Goal: Transaction & Acquisition: Purchase product/service

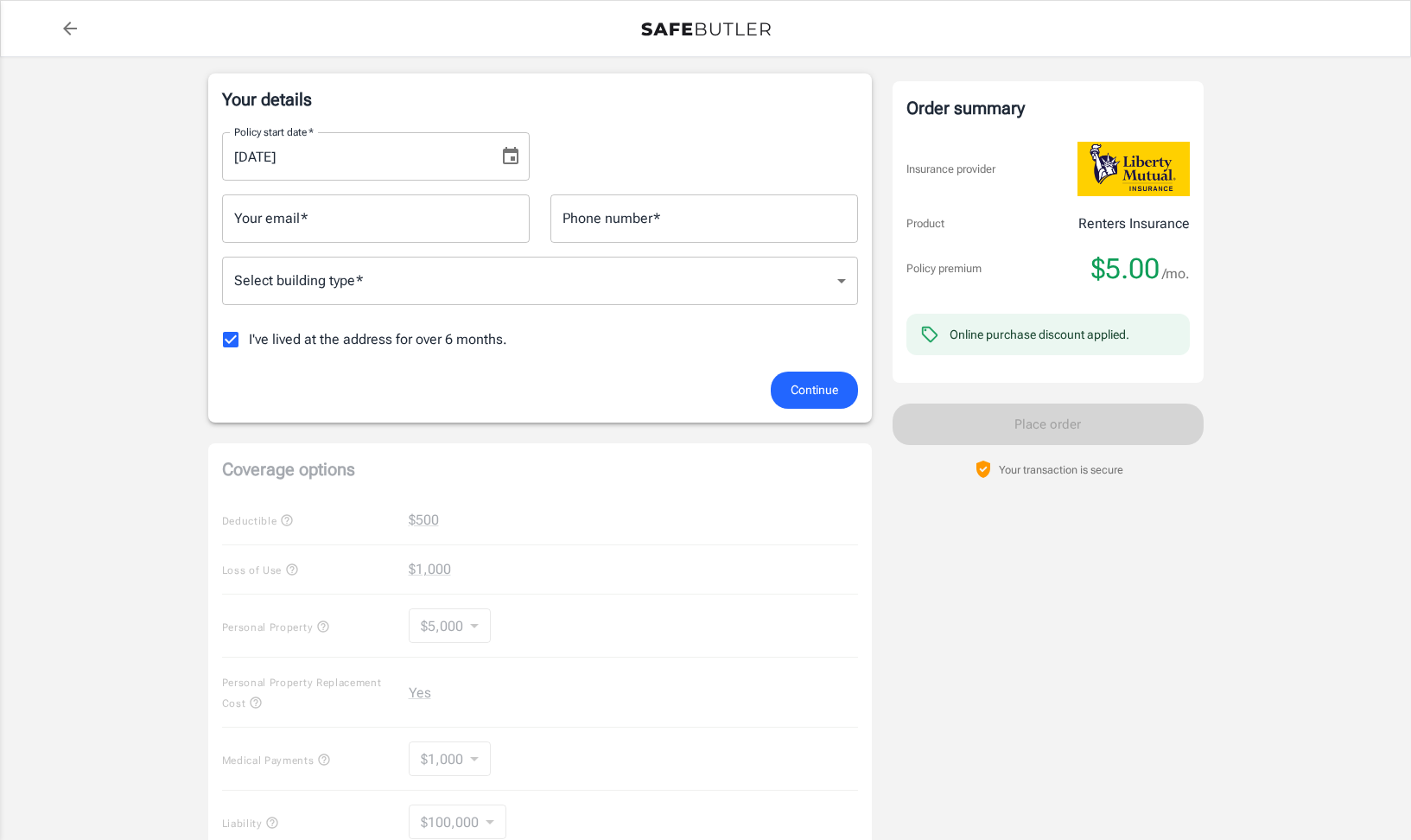
scroll to position [403, 0]
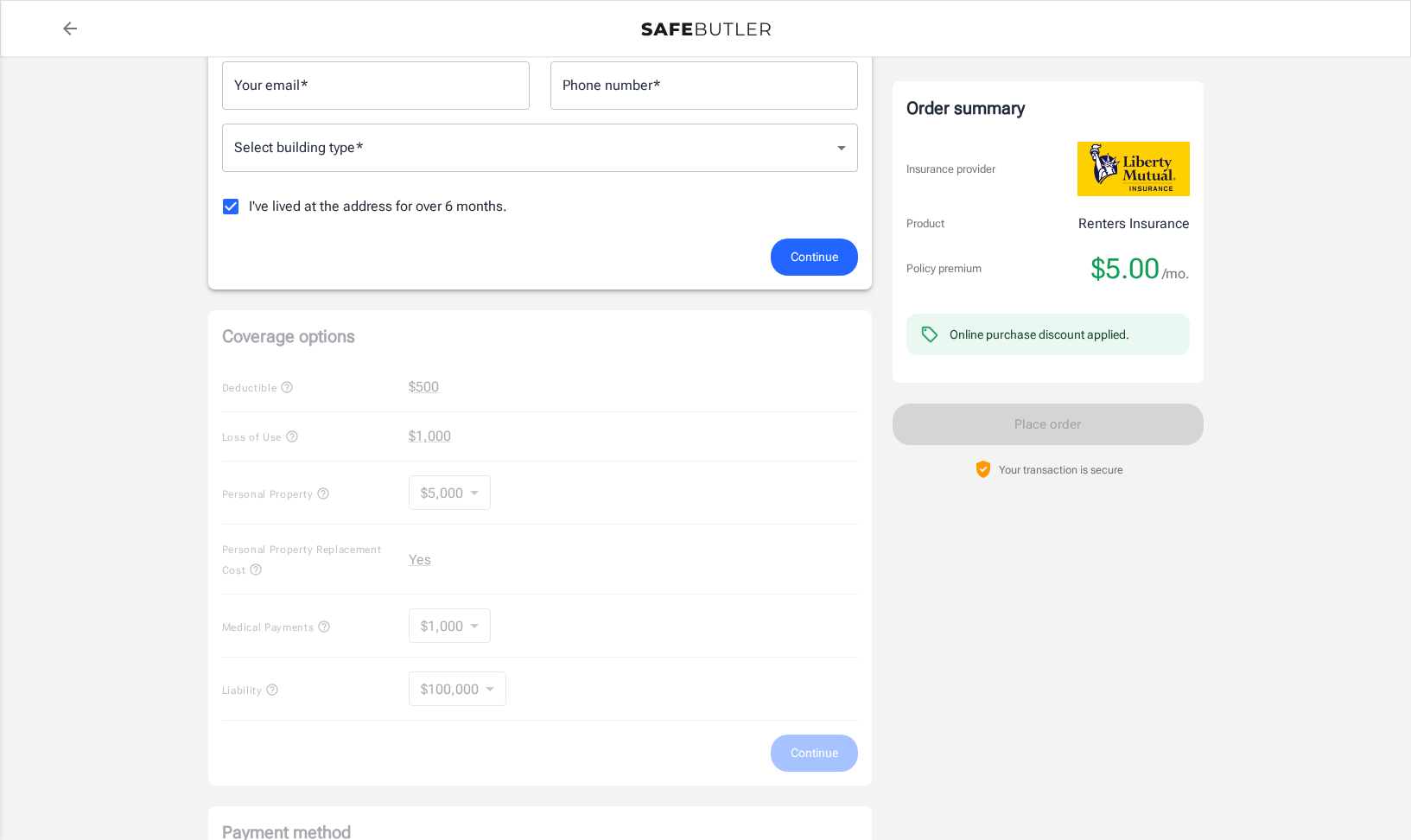
click at [473, 496] on div "Coverage options Deductible $500 Loss of Use $1,000 Personal Property $5,000 50…" at bounding box center [540, 547] width 663 height 475
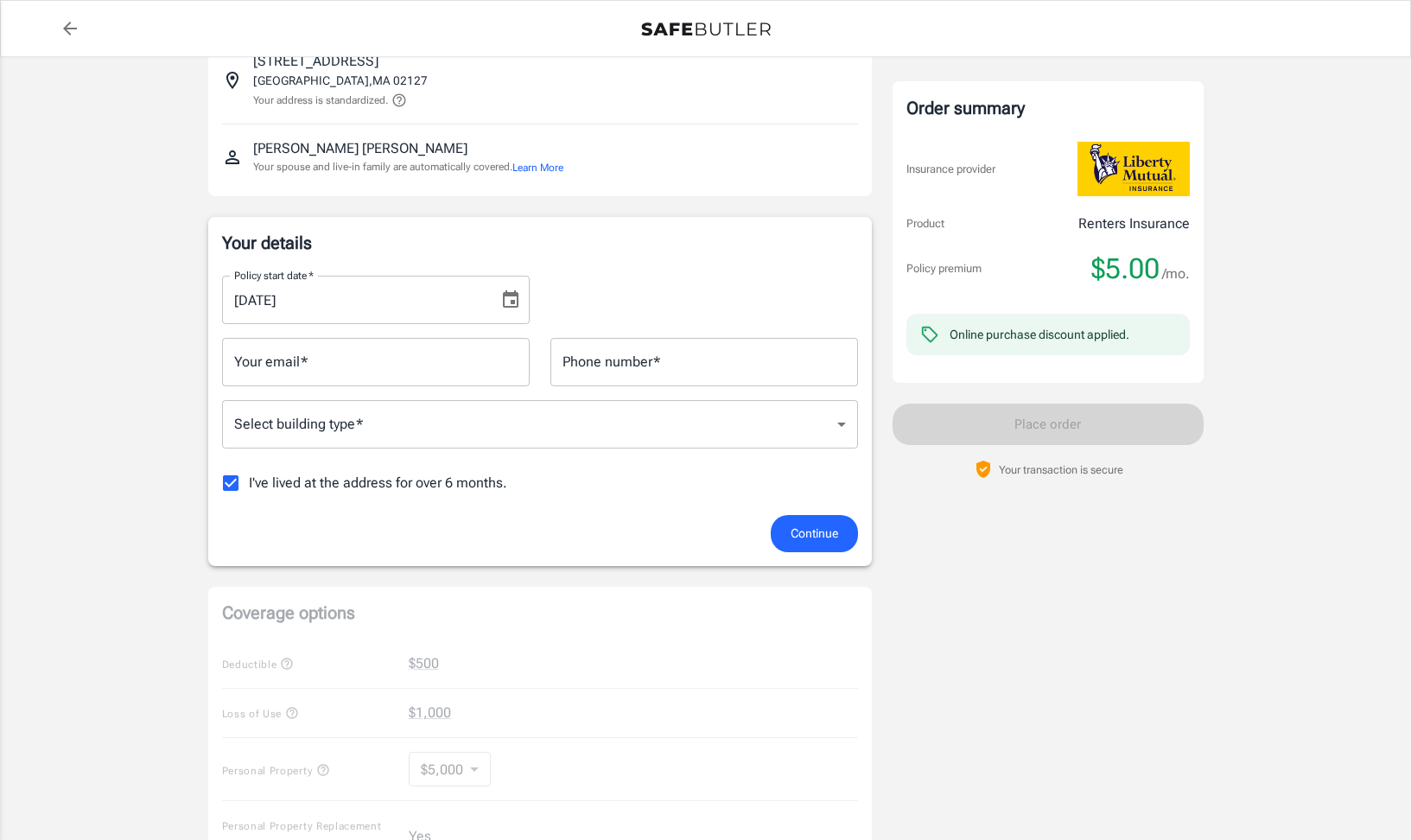
click at [353, 373] on input "Your email   *" at bounding box center [375, 362] width 307 height 48
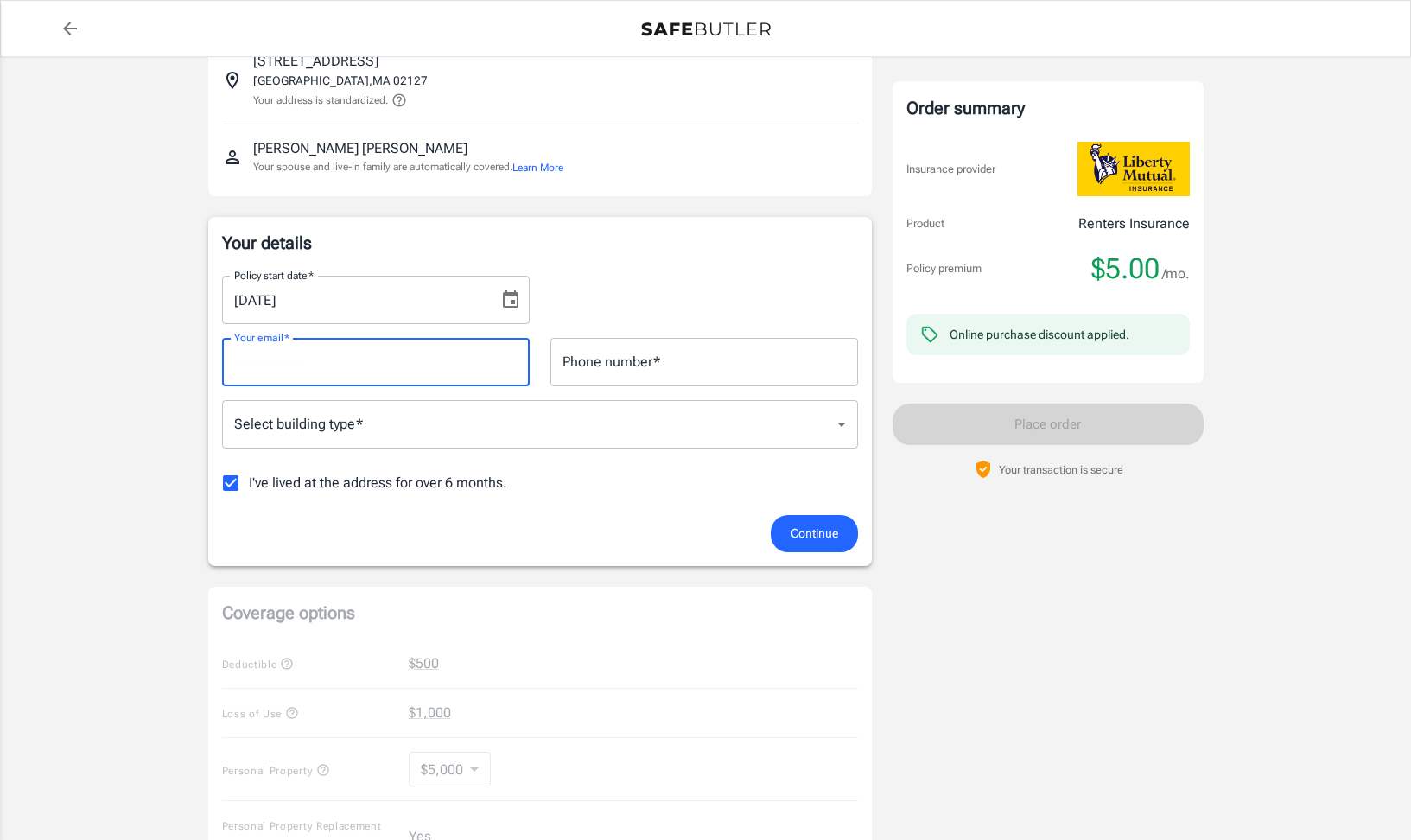
type input "[EMAIL_ADDRESS][DOMAIN_NAME]"
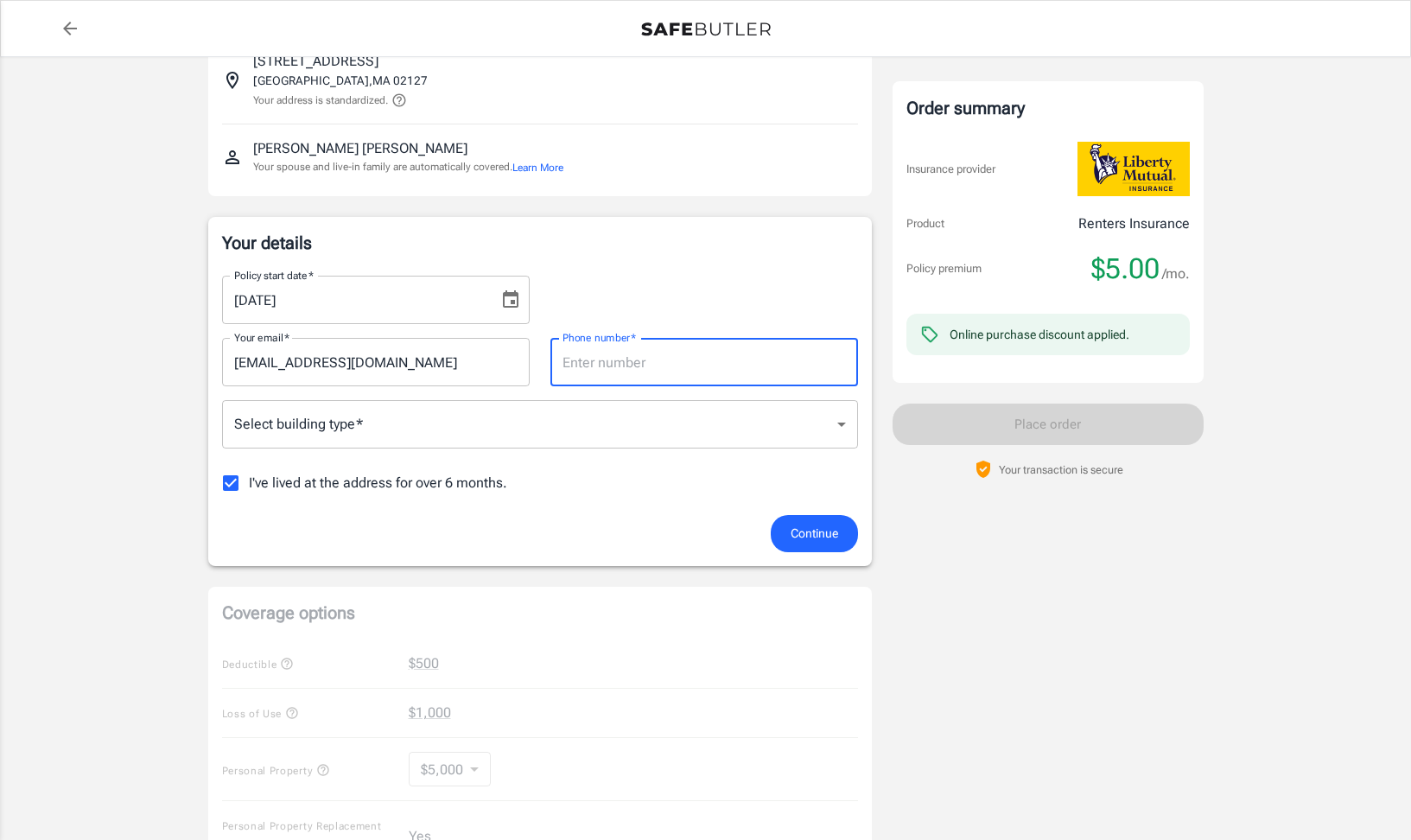
click at [594, 374] on input "Phone number   *" at bounding box center [703, 362] width 307 height 48
type input "2034375232"
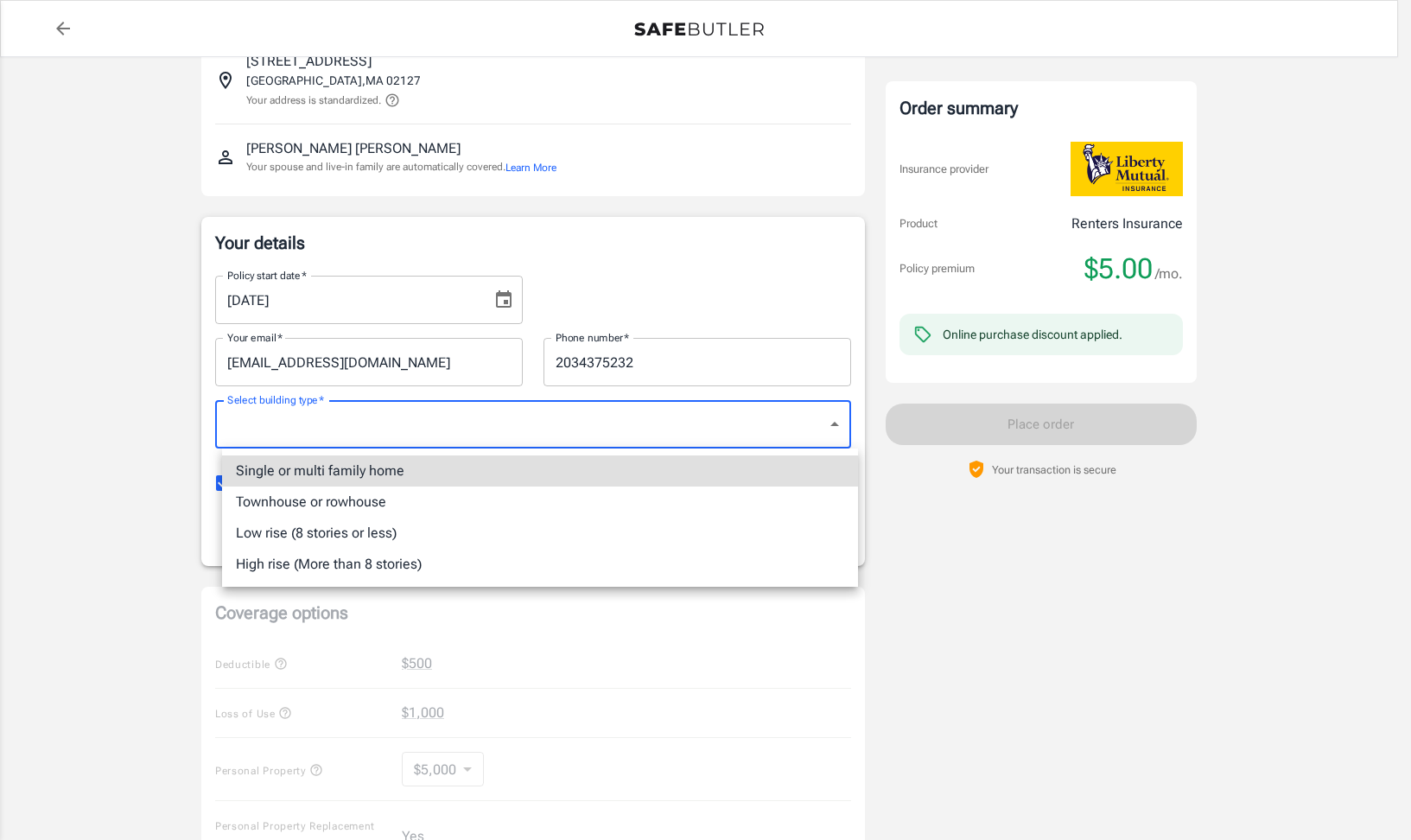
click at [519, 415] on body "Policy premium $ 5.00 /mo Liberty Mutual Renters Insurance [STREET_ADDRESS] You…" at bounding box center [705, 690] width 1411 height 1634
click at [473, 463] on li "Single or multi family home" at bounding box center [540, 471] width 636 height 31
type input "singlefamily"
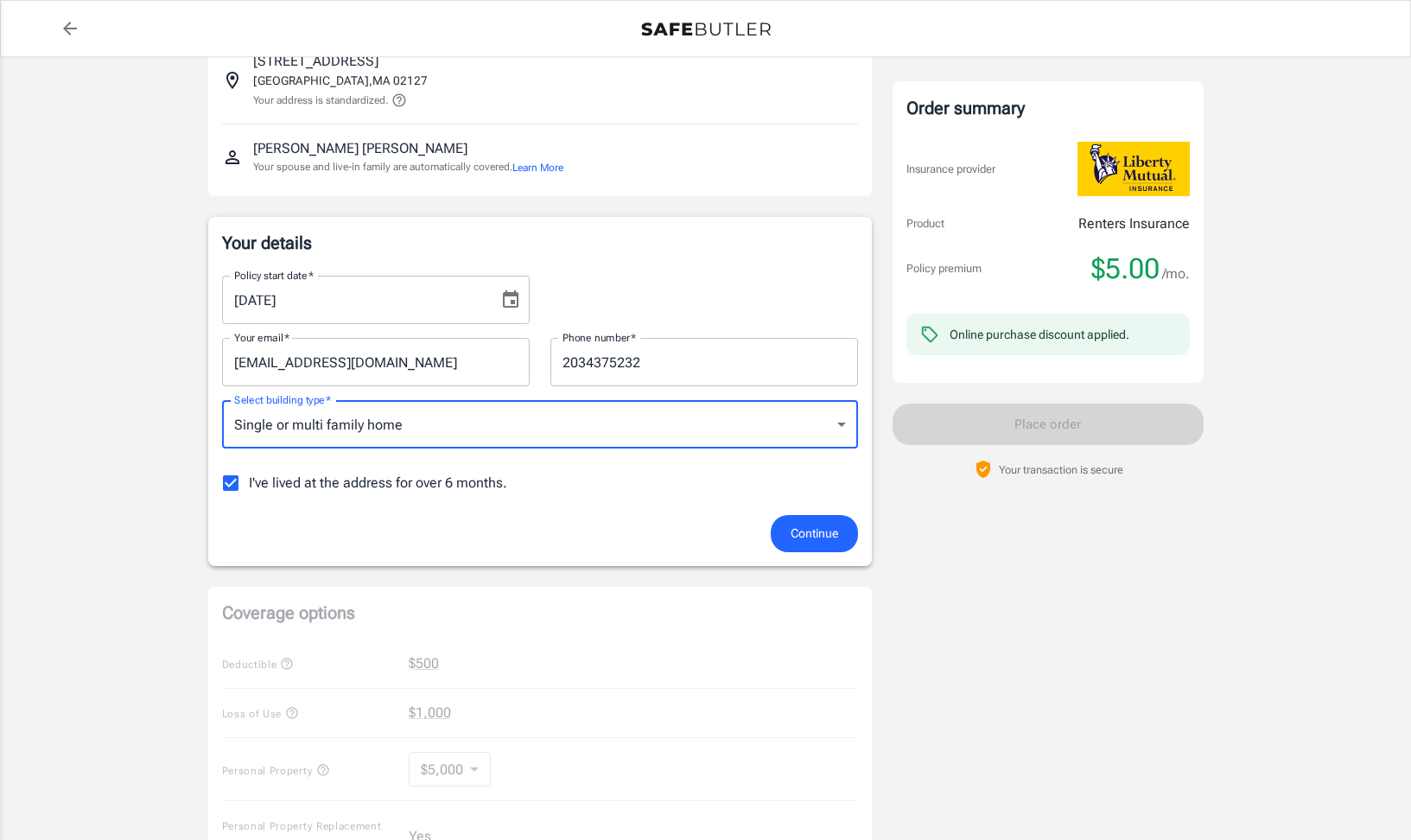
click at [233, 479] on input "I've lived at the address for over 6 months." at bounding box center [231, 483] width 36 height 36
checkbox input "false"
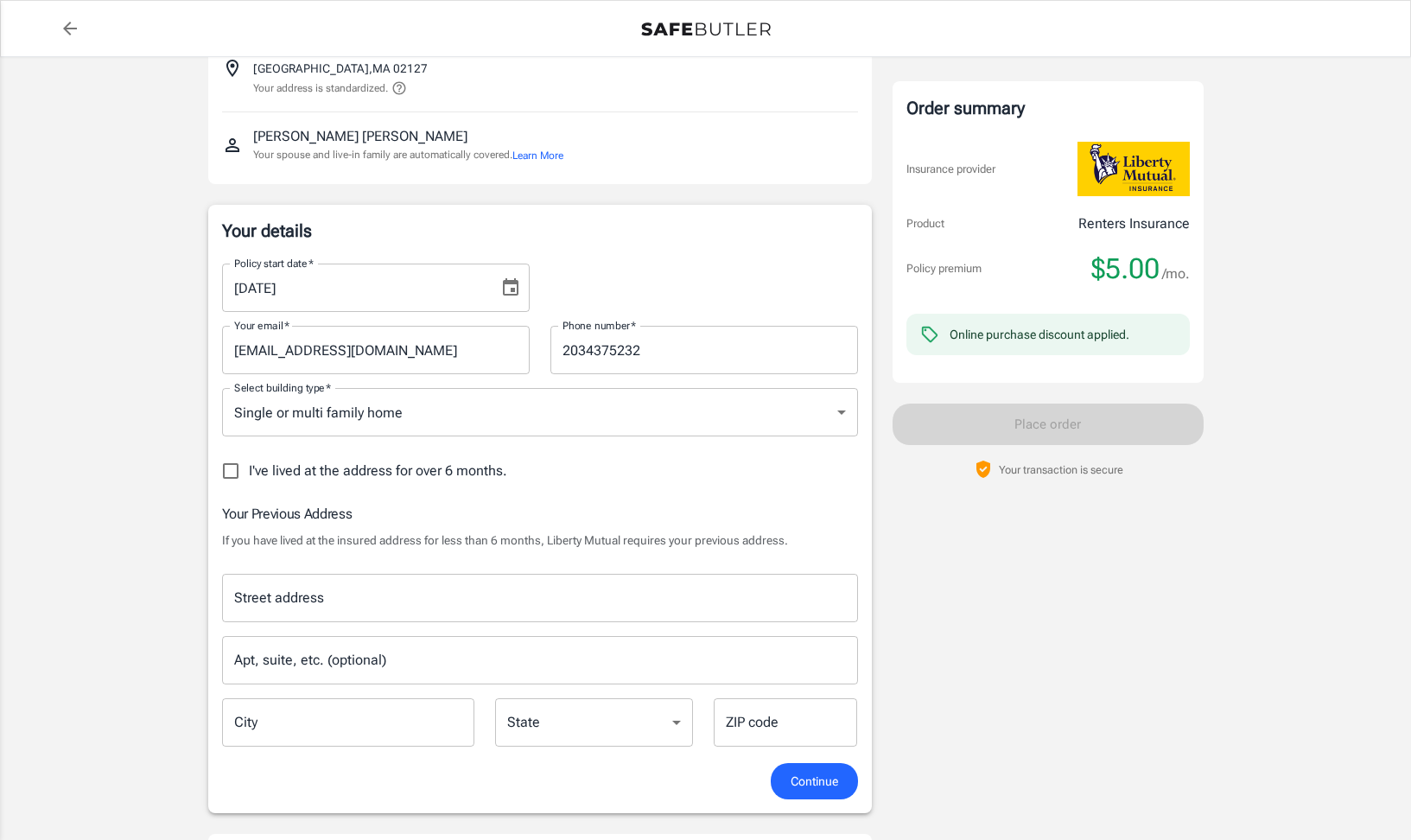
scroll to position [163, 0]
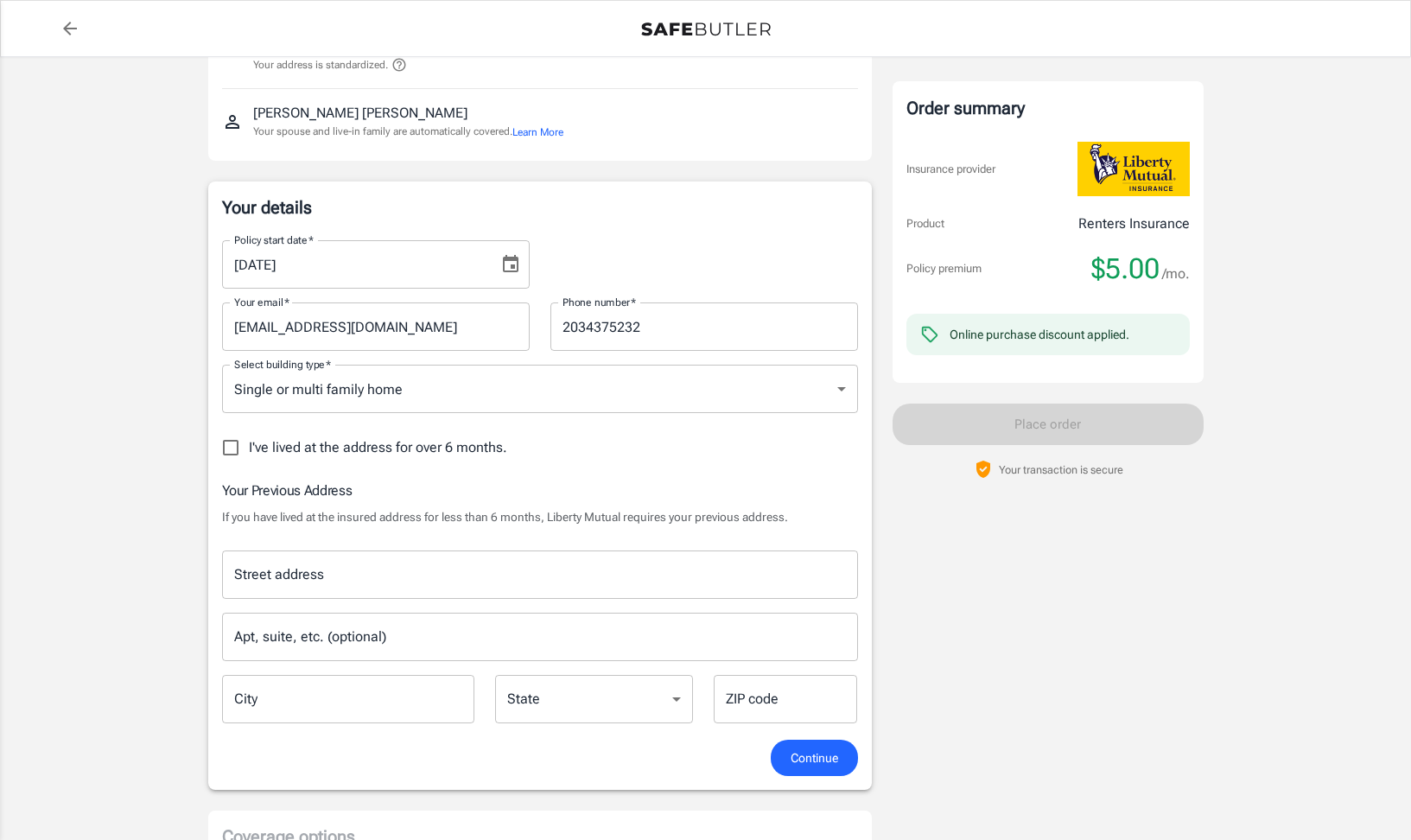
click at [480, 588] on input "Street address" at bounding box center [540, 574] width 620 height 33
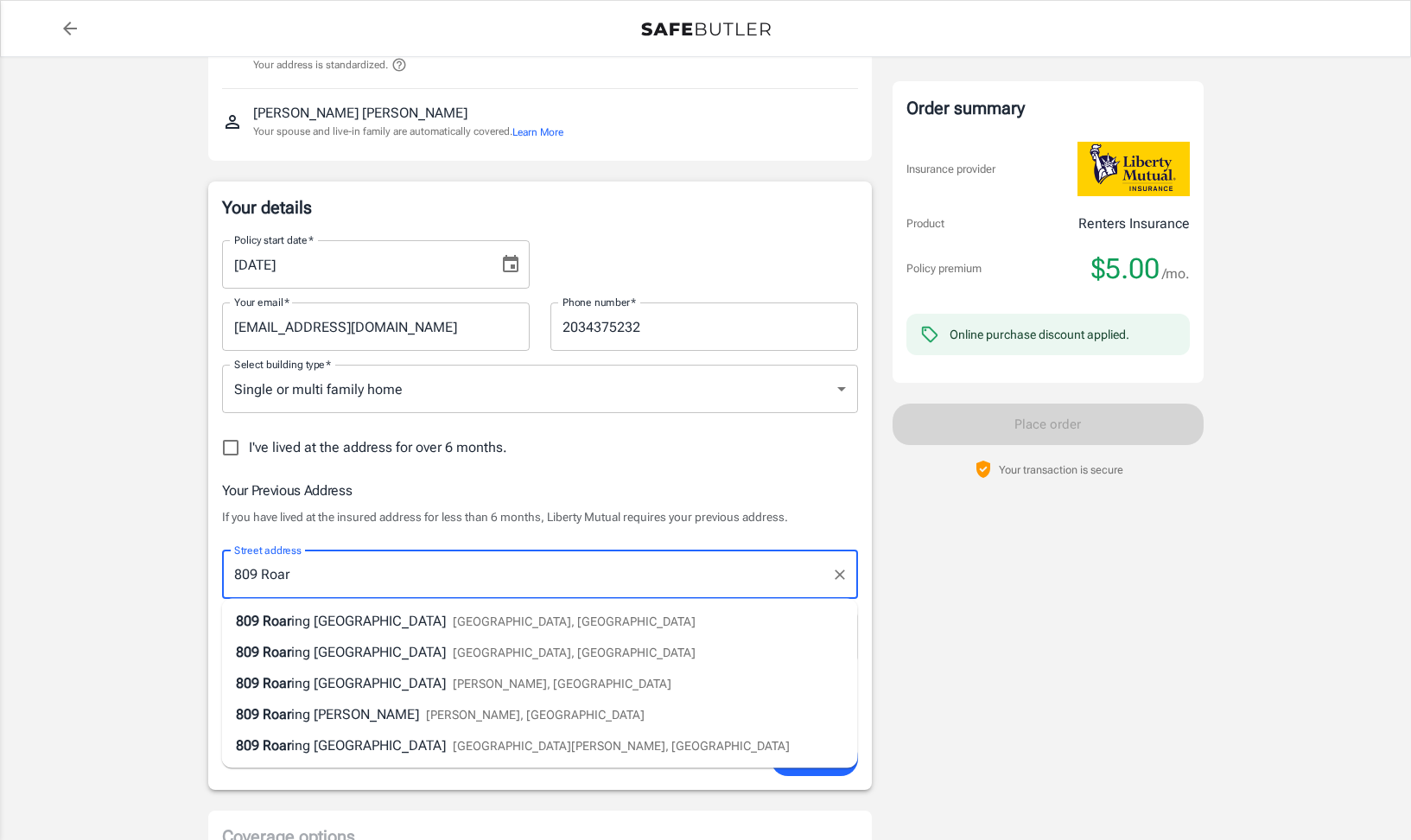
click at [495, 615] on li "[STREET_ADDRESS]" at bounding box center [540, 621] width 636 height 31
type input "[STREET_ADDRESS]"
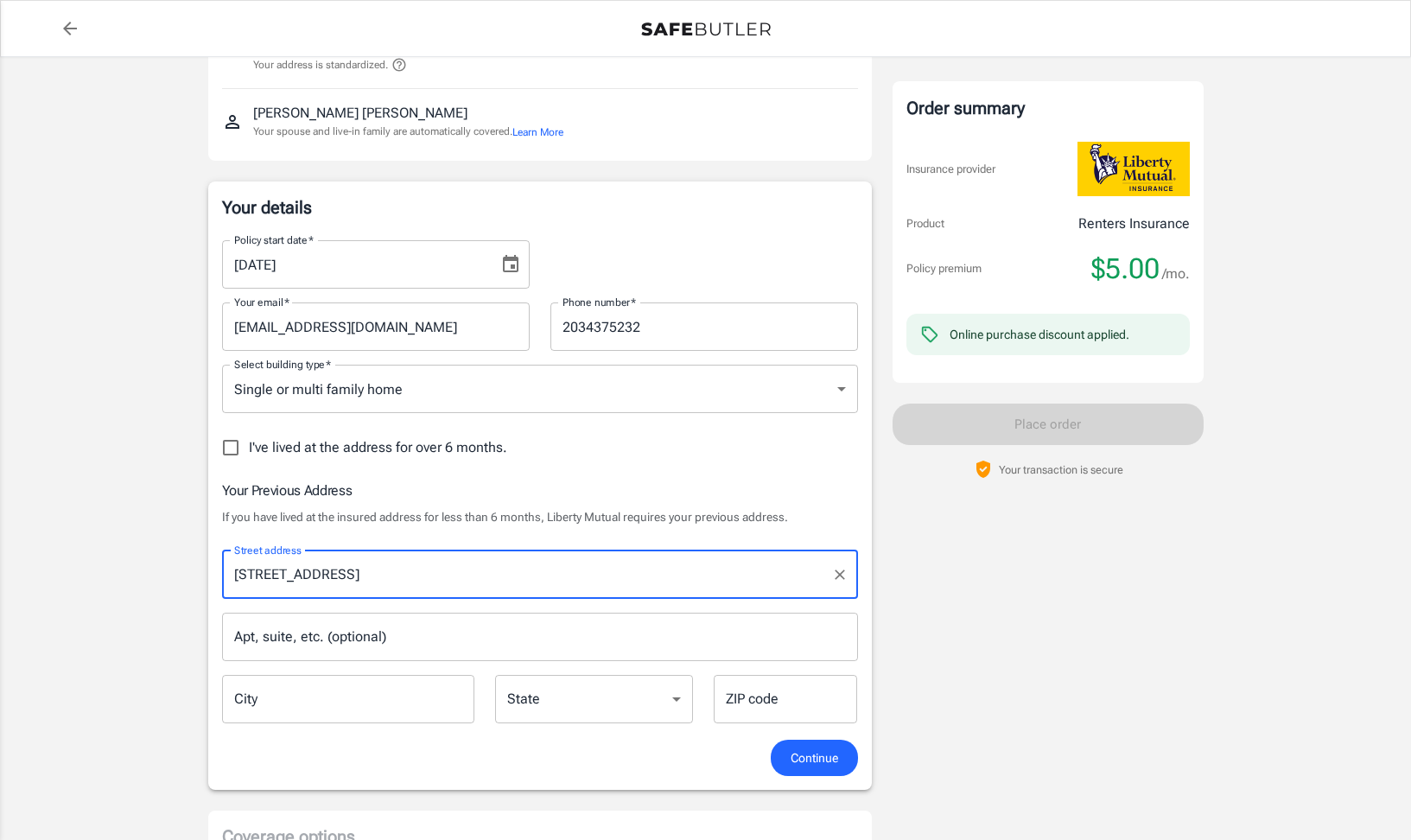
type input "[GEOGRAPHIC_DATA]"
select select "CT"
type input "06410"
type input "[STREET_ADDRESS]"
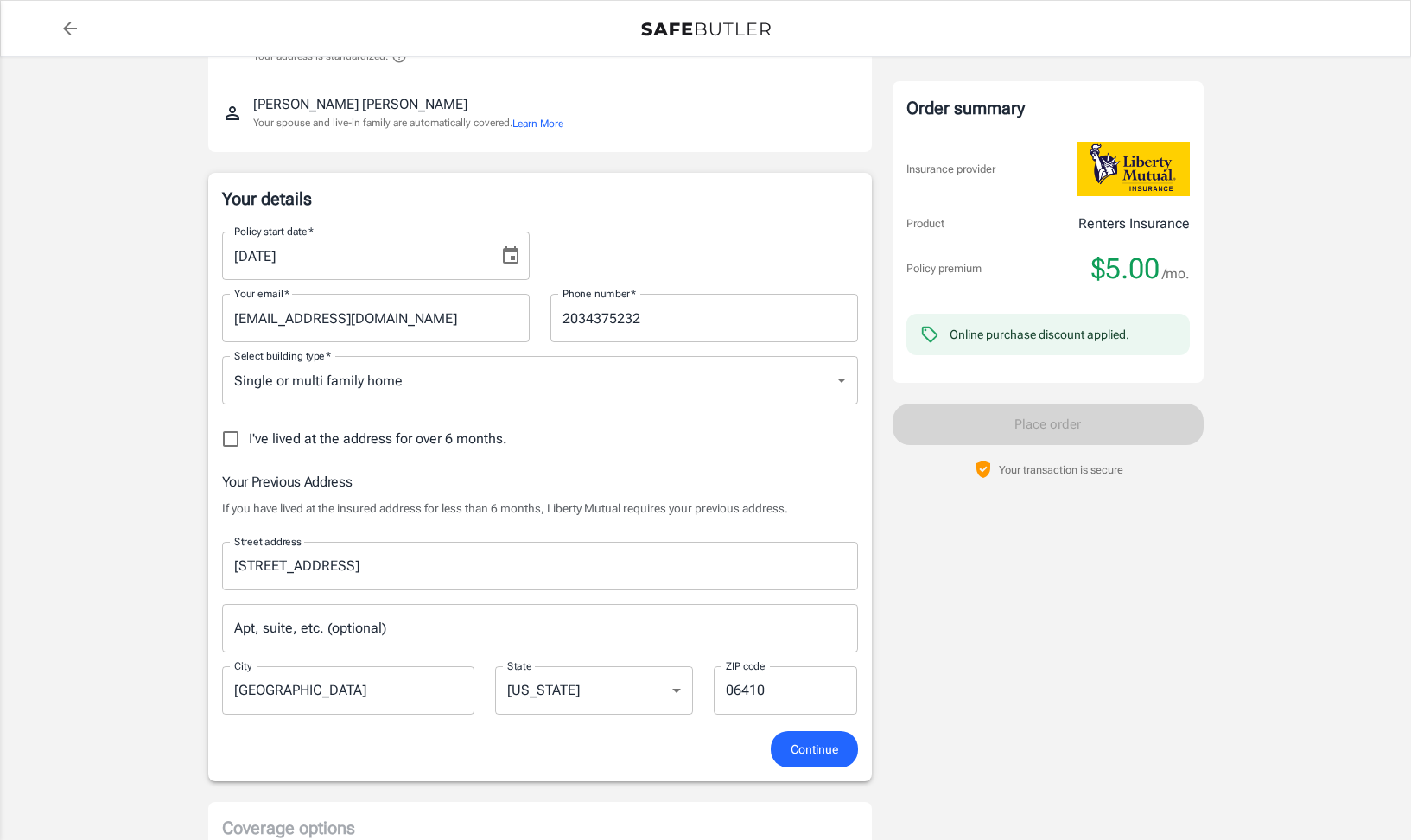
scroll to position [243, 0]
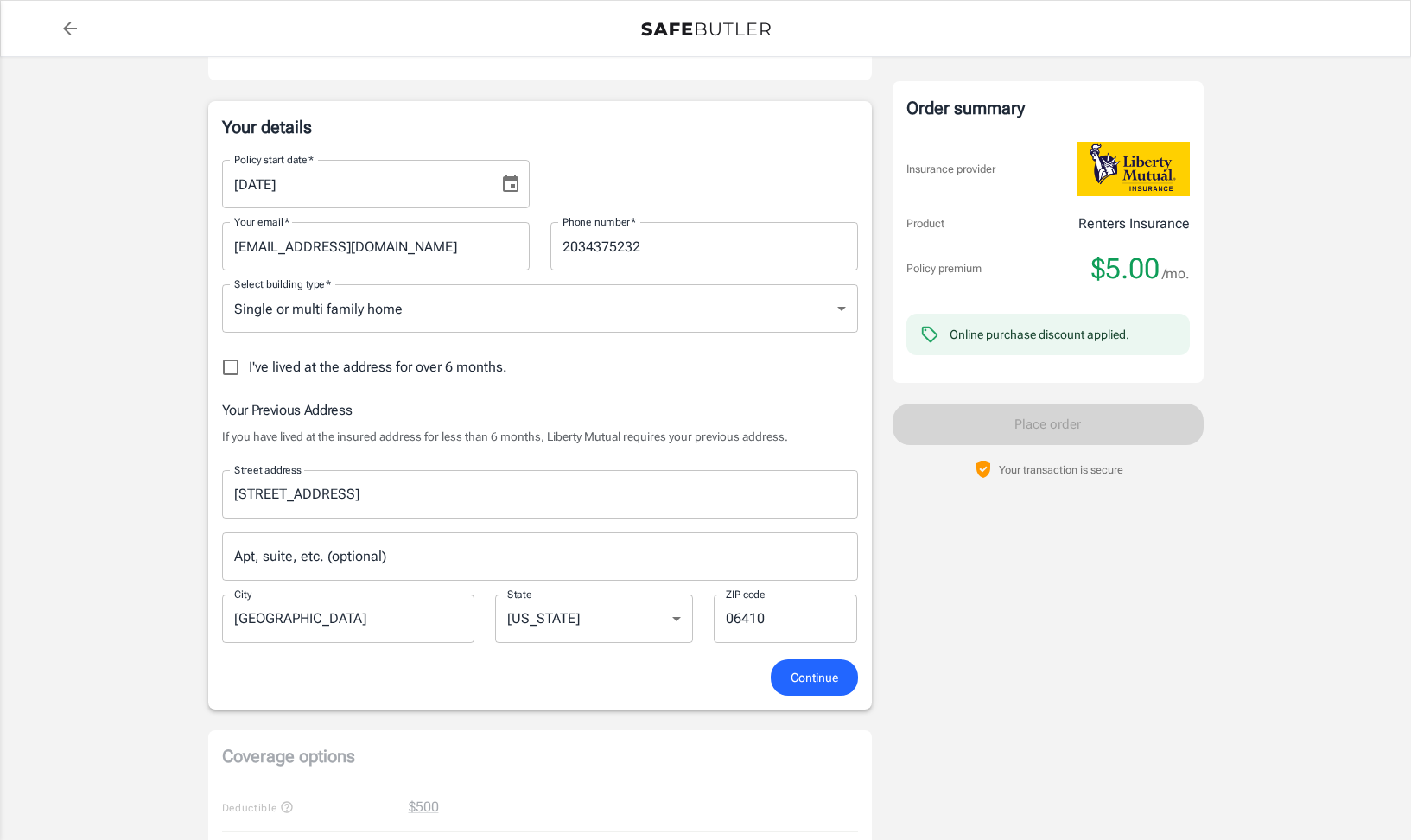
click at [846, 671] on button "Continue" at bounding box center [815, 677] width 87 height 37
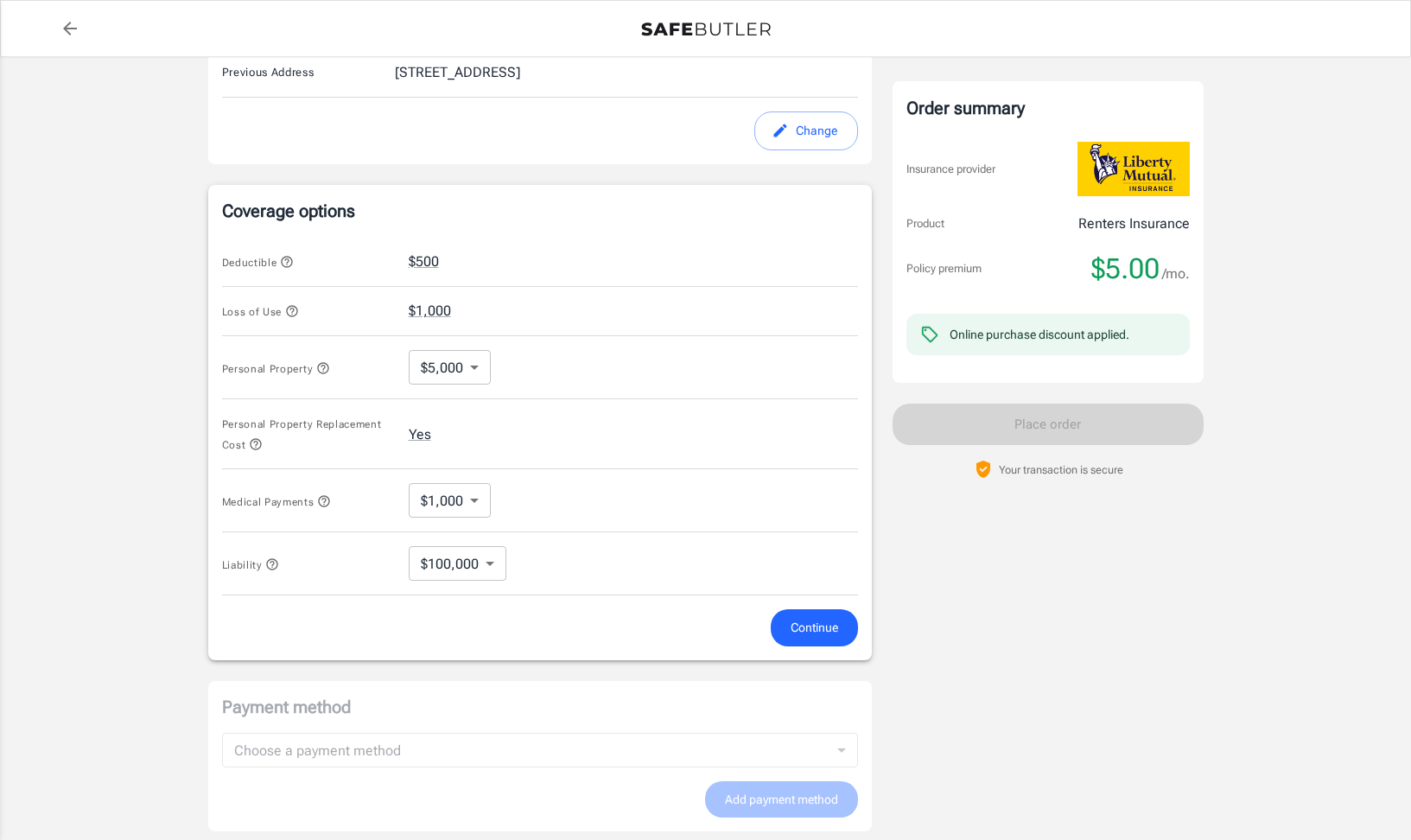
scroll to position [596, 0]
click at [475, 366] on body "Policy premium $ 5.00 /mo Liberty Mutual Renters Insurance [STREET_ADDRESS] You…" at bounding box center [705, 253] width 1411 height 1699
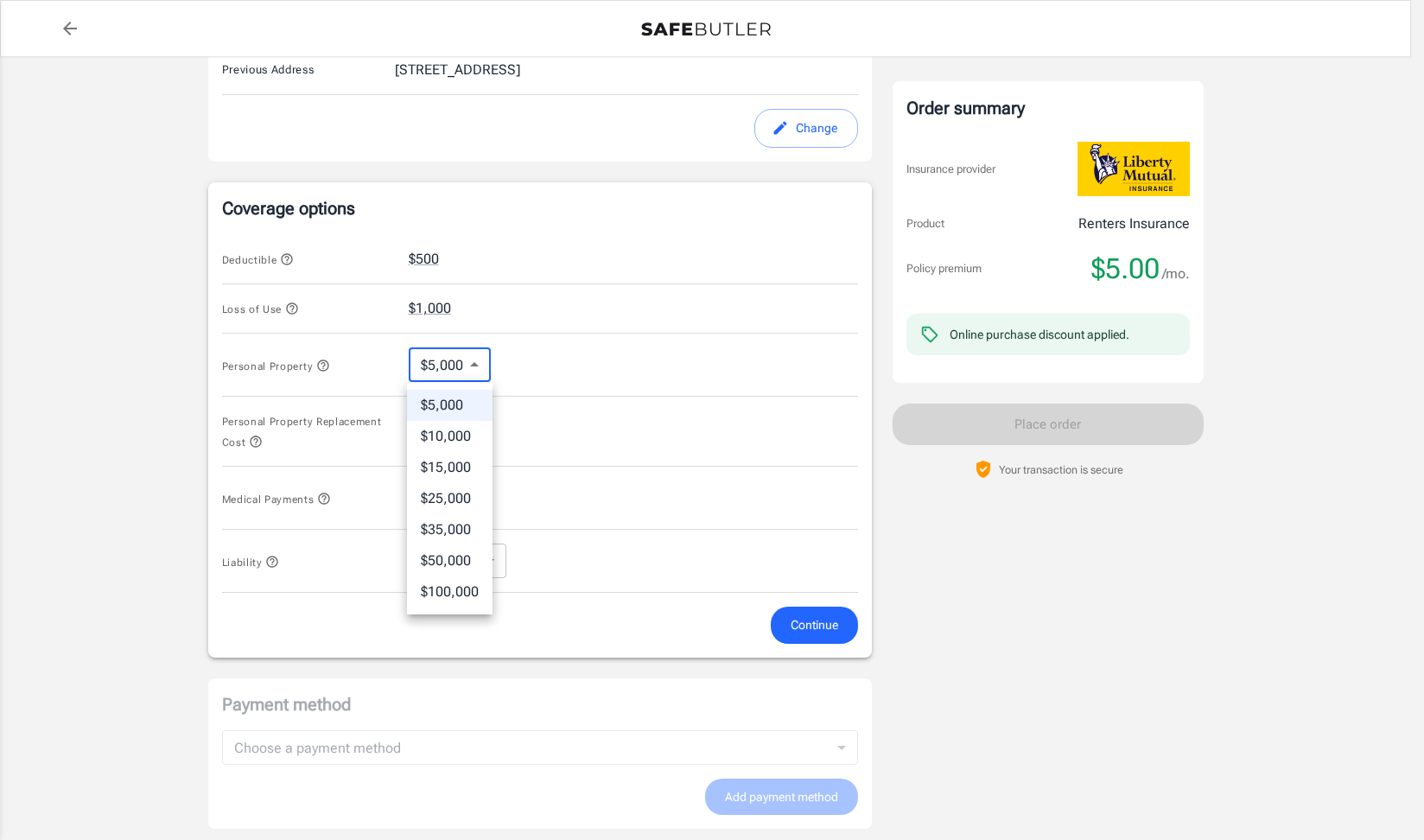
click at [546, 356] on div at bounding box center [712, 420] width 1424 height 840
click at [473, 359] on body "Policy premium $ 5.00 /mo Liberty Mutual Renters Insurance [STREET_ADDRESS] You…" at bounding box center [712, 253] width 1424 height 1699
click at [456, 469] on li "$15,000" at bounding box center [450, 467] width 86 height 31
type input "15000"
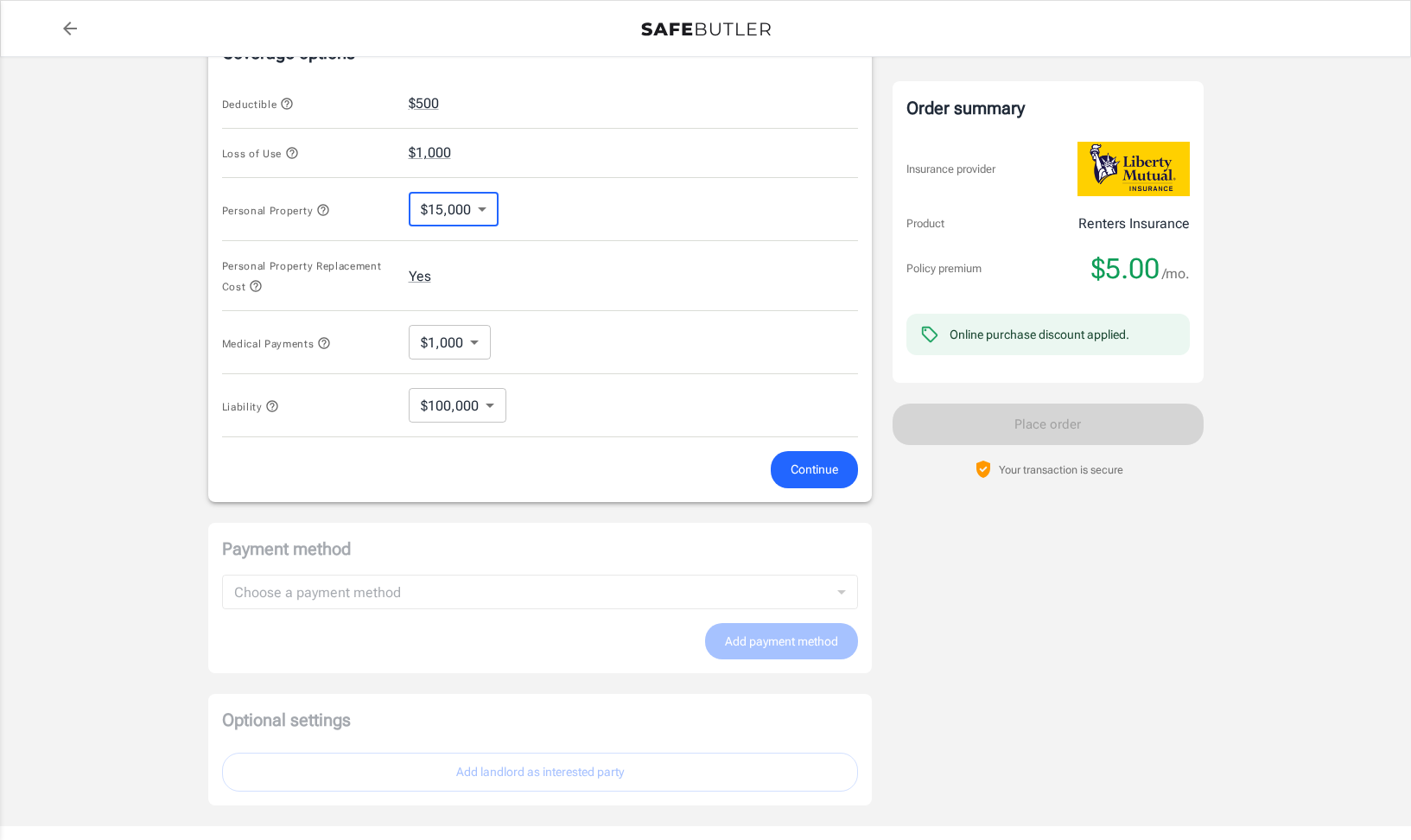
scroll to position [751, 0]
click at [430, 156] on button "$1,000" at bounding box center [429, 153] width 43 height 21
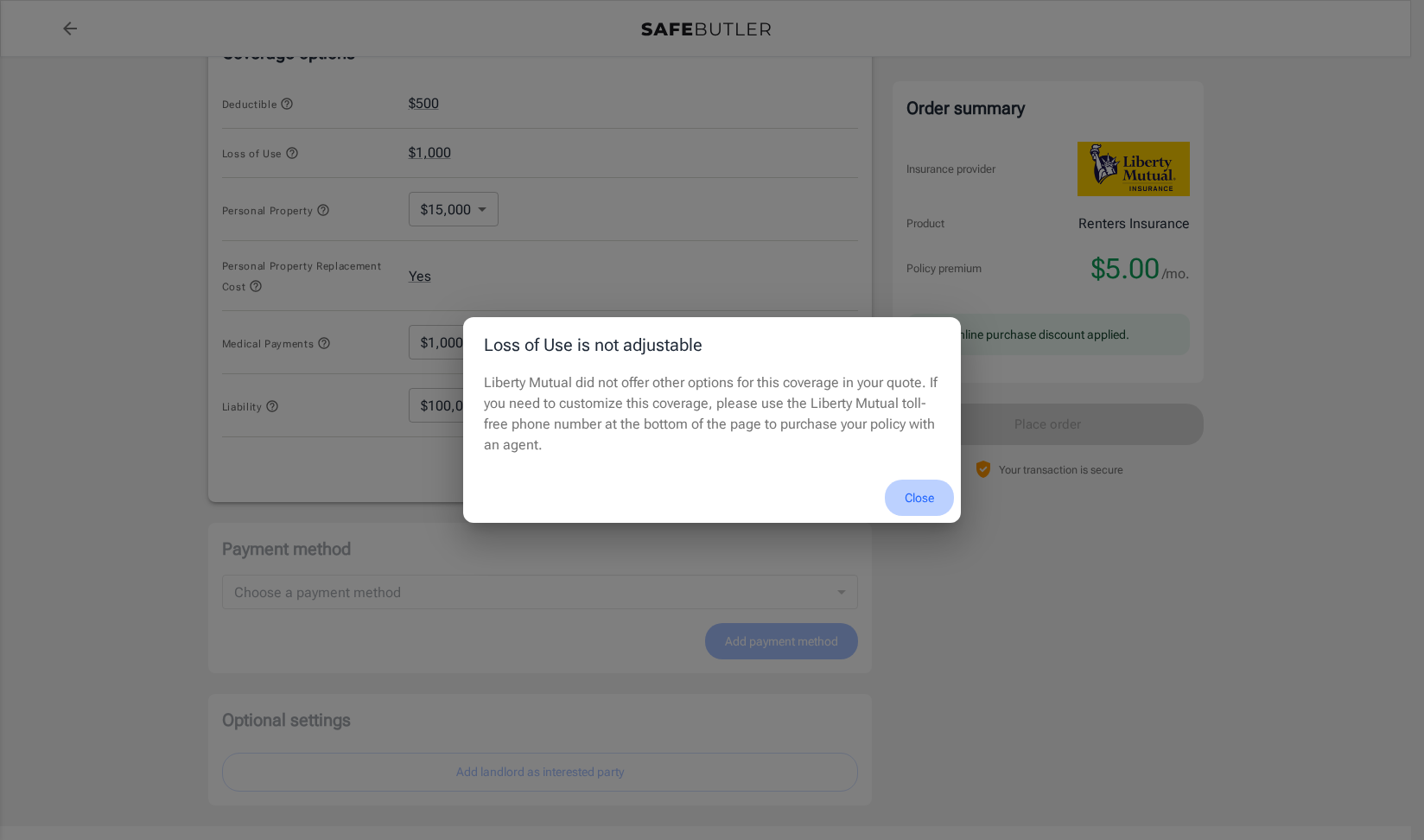
click at [904, 501] on button "Close" at bounding box center [918, 497] width 69 height 37
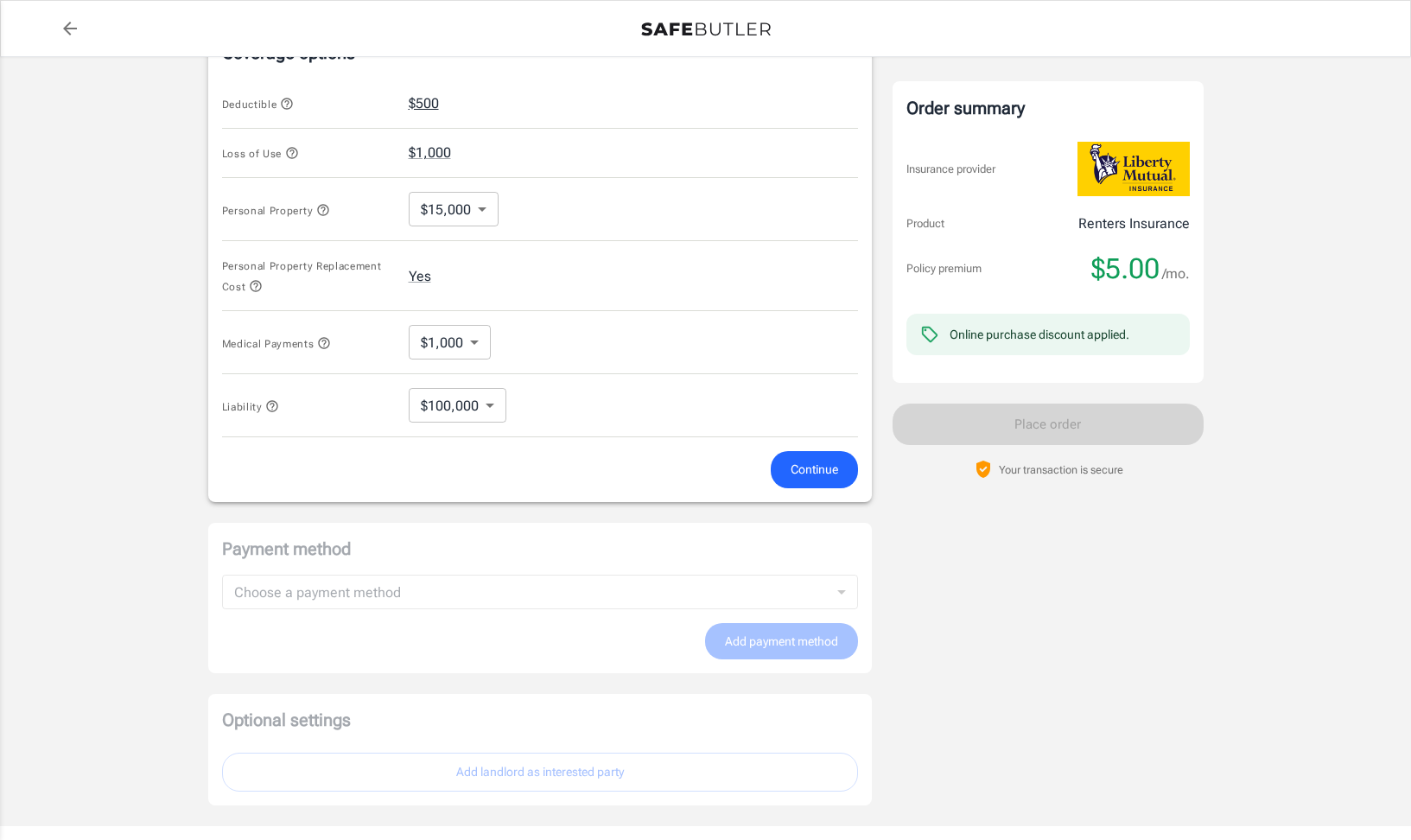
click at [433, 103] on button "$500" at bounding box center [423, 104] width 30 height 21
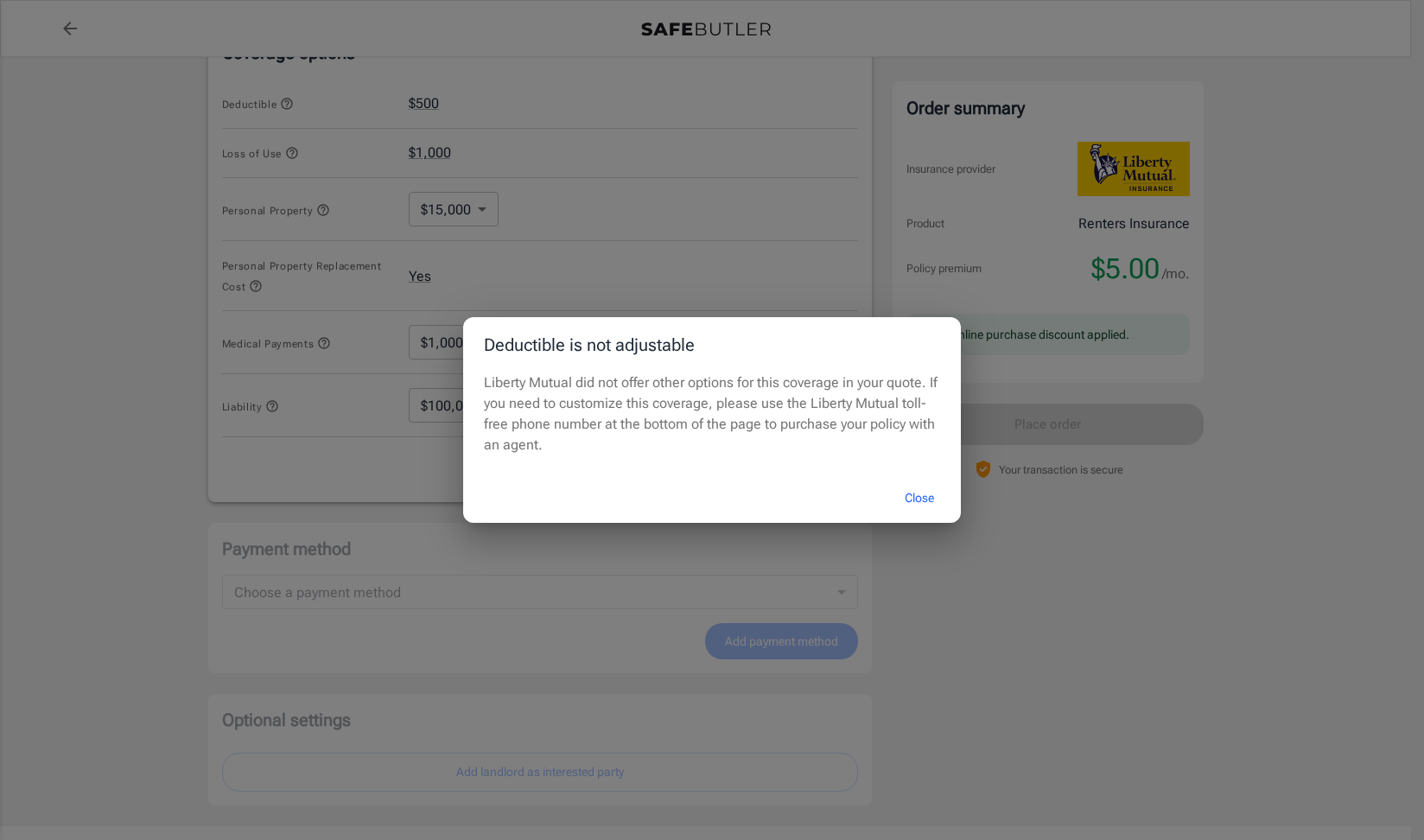
click at [928, 501] on button "Close" at bounding box center [918, 497] width 69 height 37
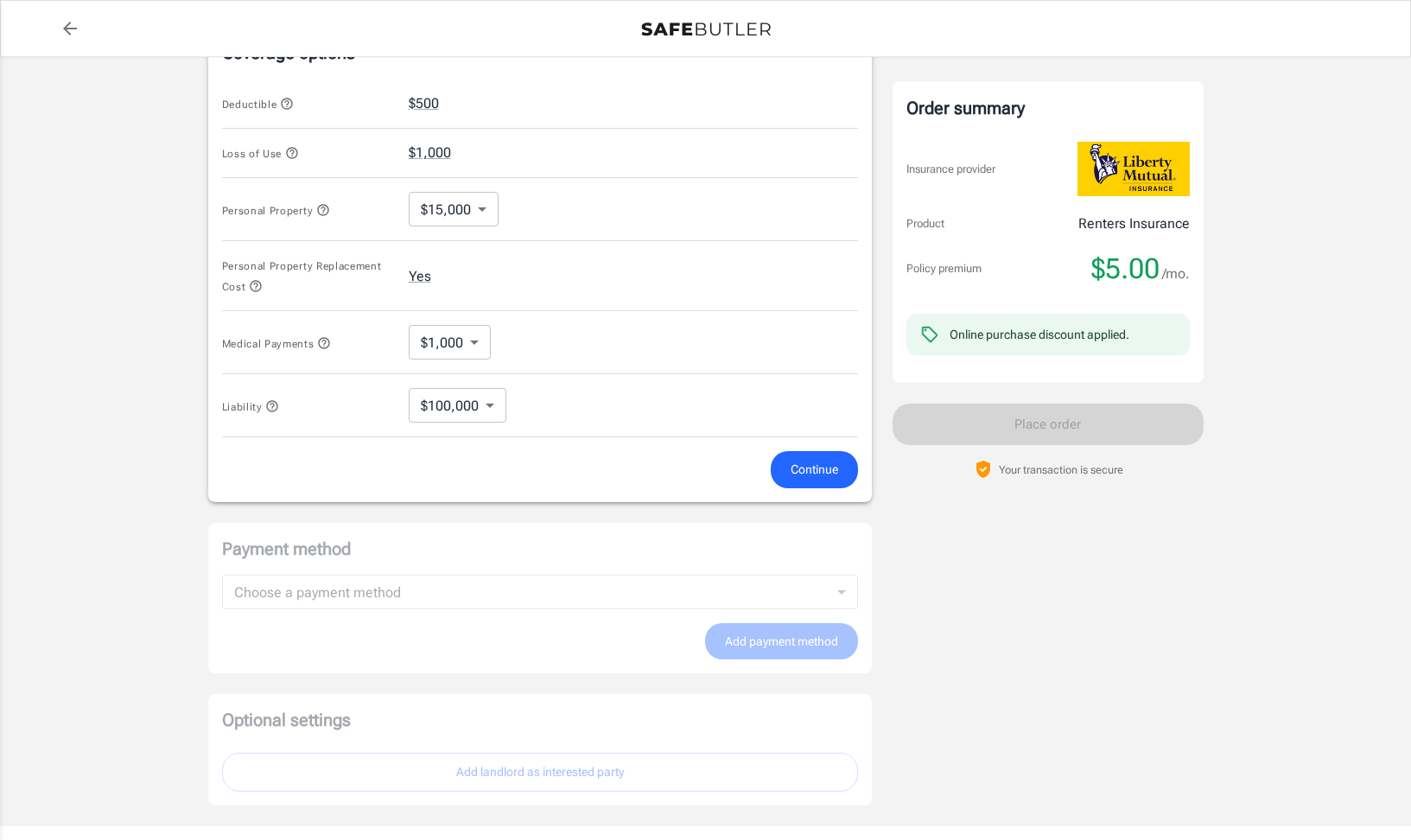
click at [821, 463] on span "Continue" at bounding box center [815, 470] width 47 height 22
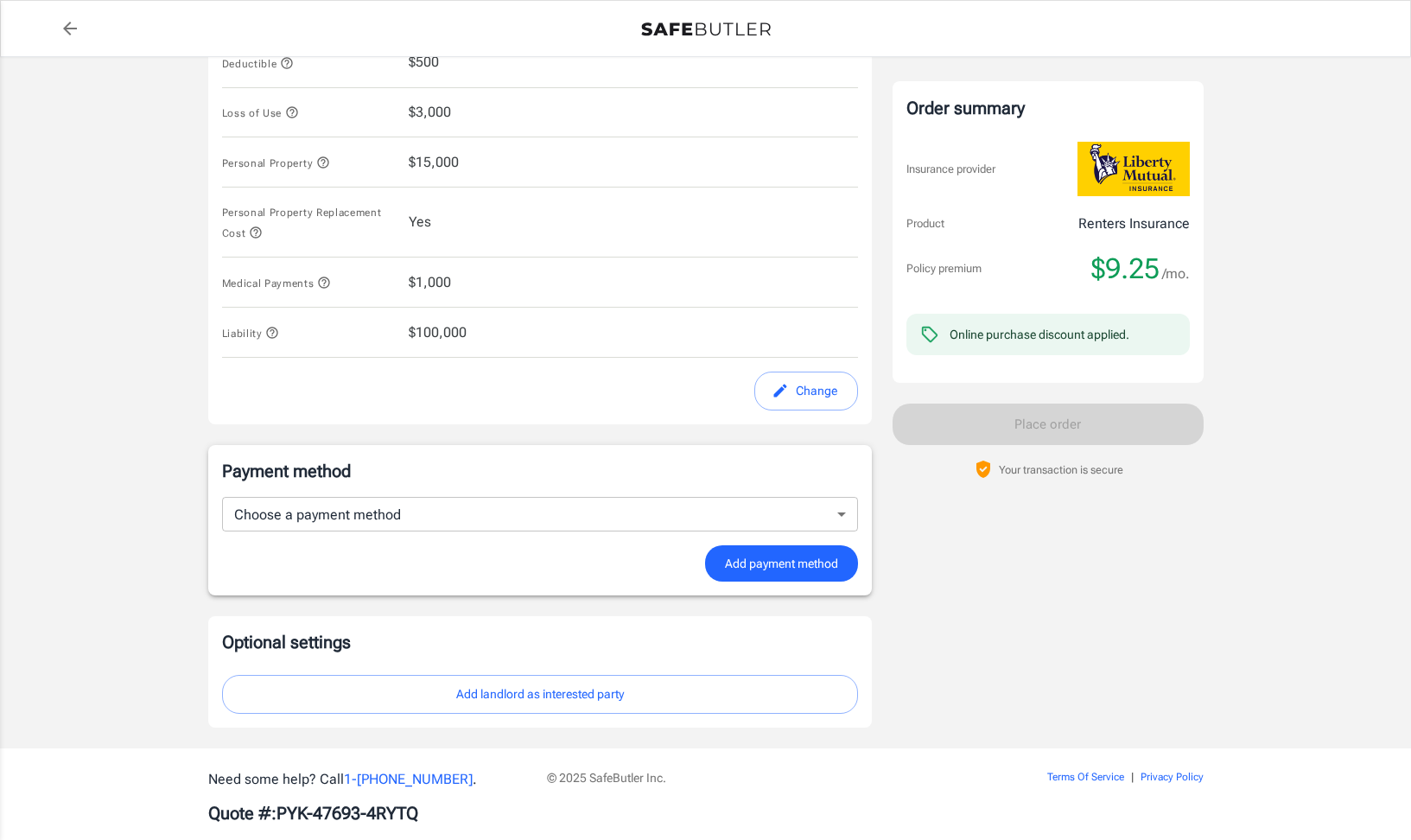
scroll to position [823, 0]
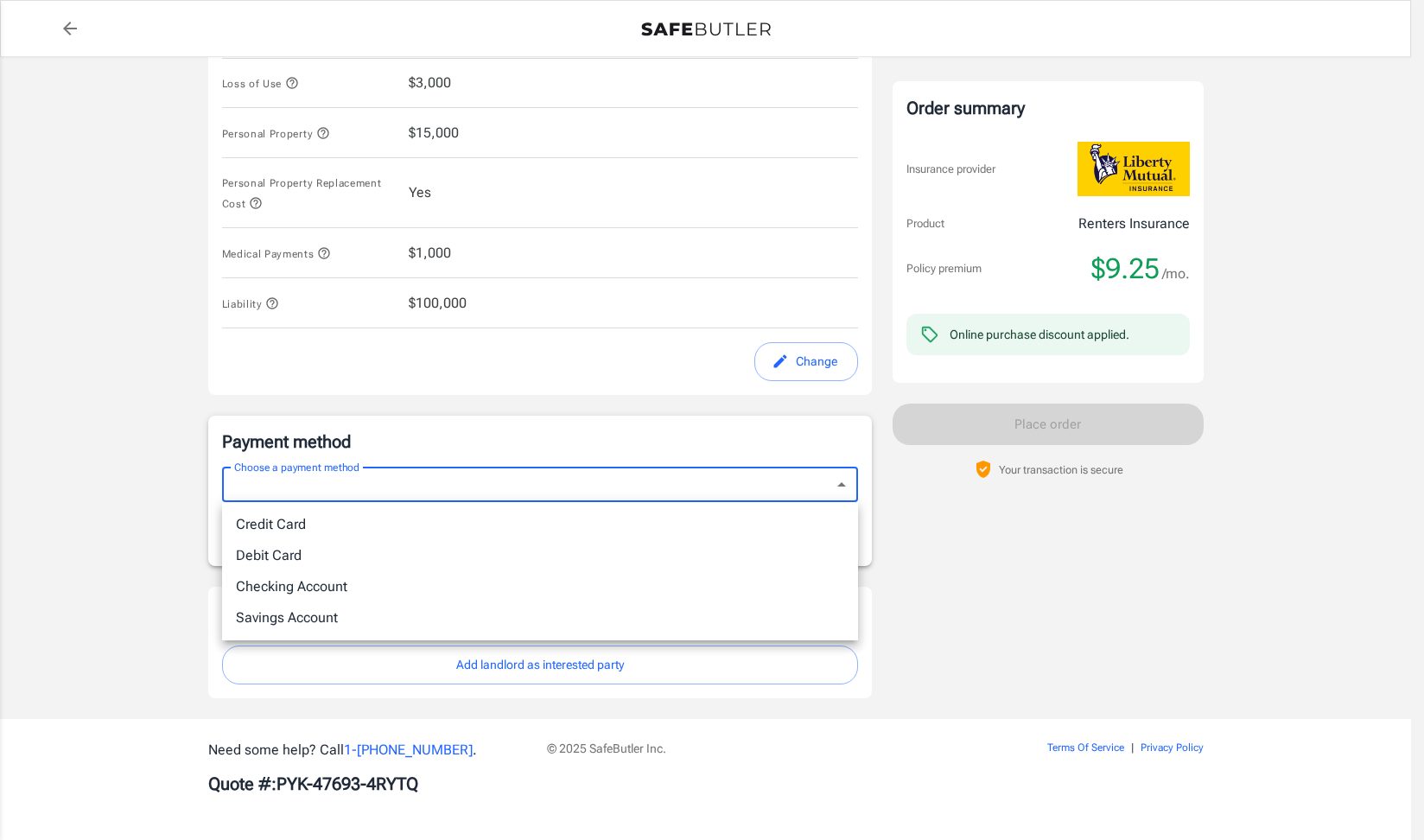
click at [591, 489] on body "Policy premium $ 9.25 /mo Liberty Mutual Renters Insurance [STREET_ADDRESS] You…" at bounding box center [712, 9] width 1424 height 1661
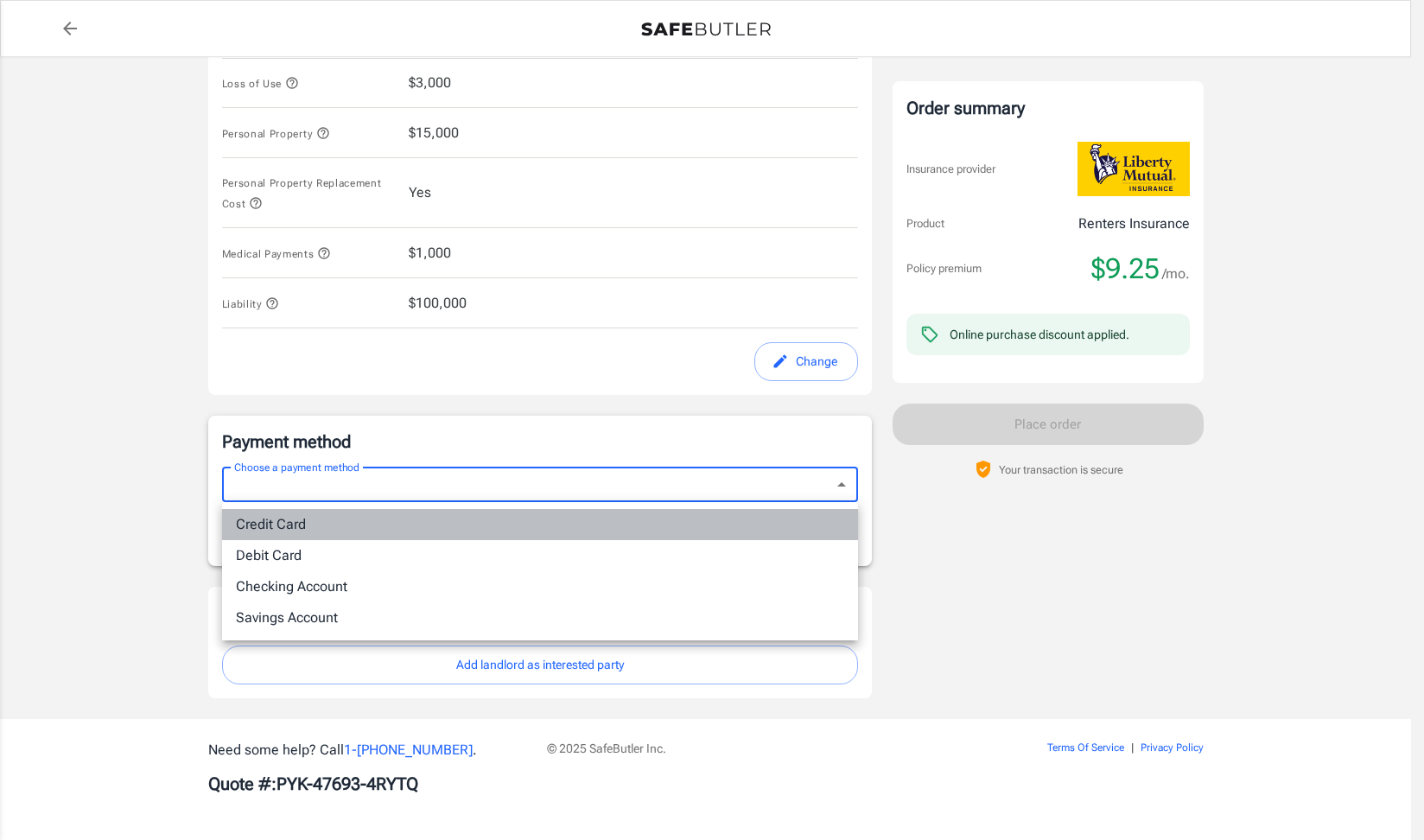
click at [533, 514] on li "Credit Card" at bounding box center [540, 524] width 636 height 31
type input "credit"
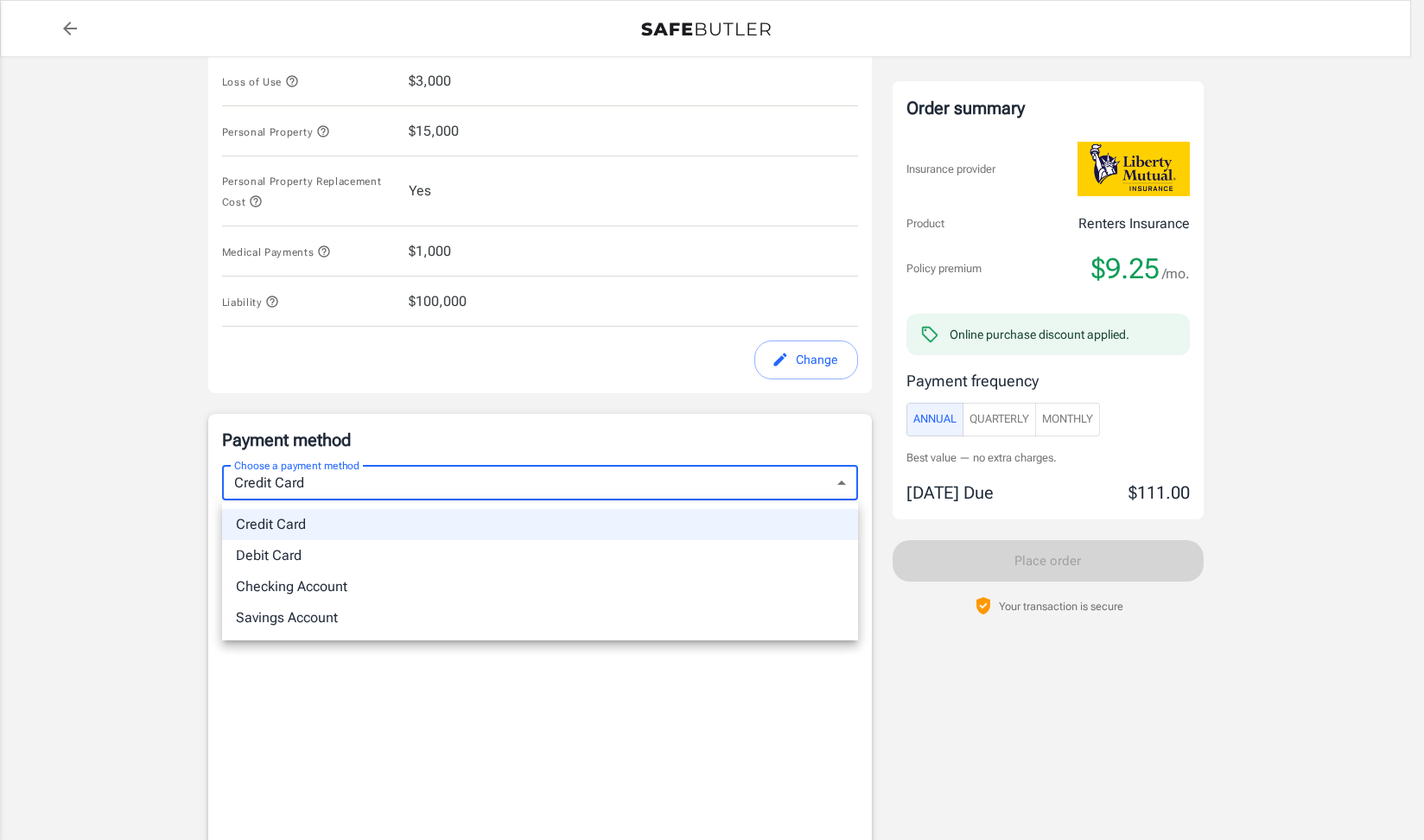
click at [574, 496] on body "Policy premium $ 9.25 /mo Liberty Mutual Renters Insurance [STREET_ADDRESS] You…" at bounding box center [712, 227] width 1424 height 2100
click at [1046, 723] on div at bounding box center [712, 420] width 1424 height 840
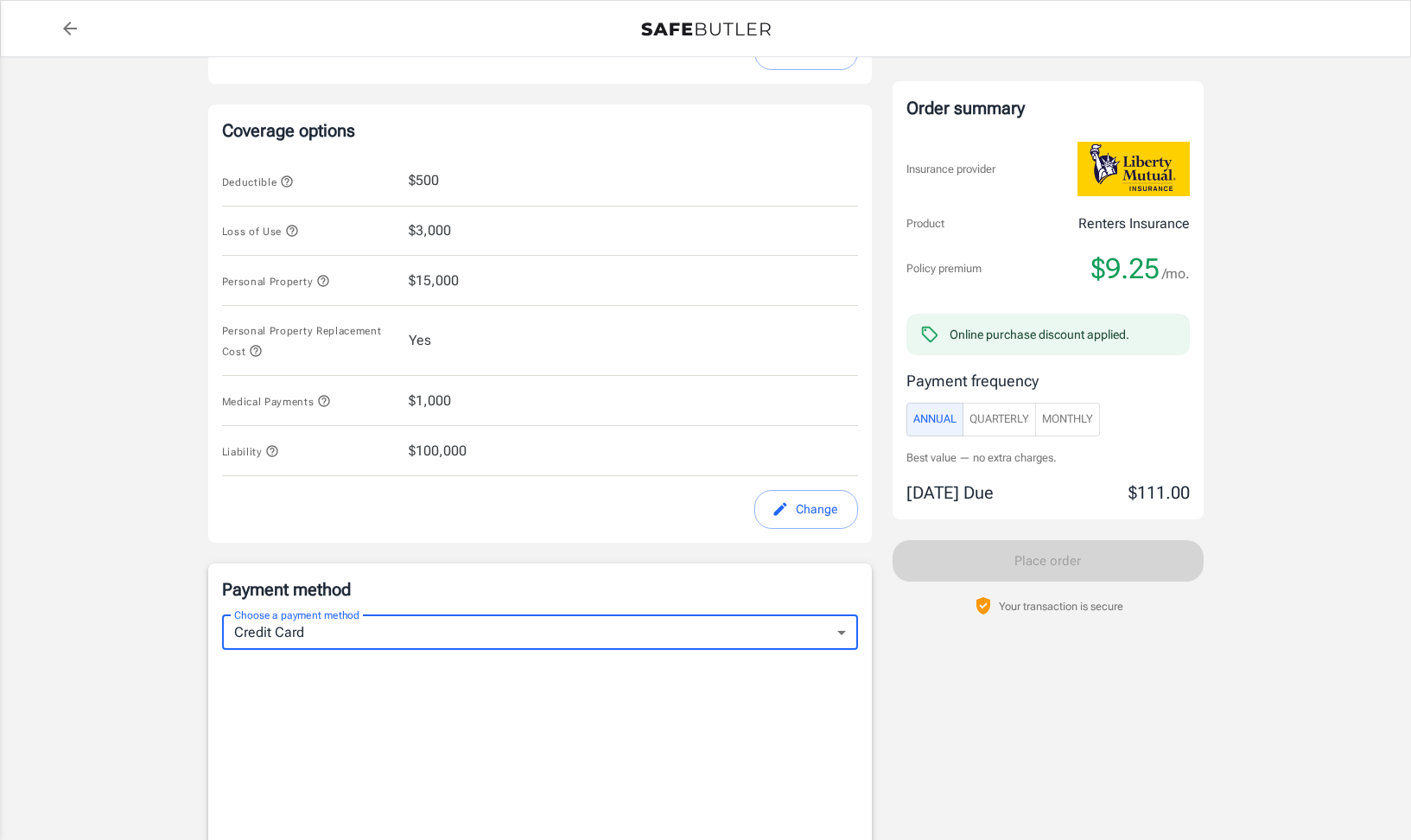
scroll to position [673, 0]
click at [328, 283] on icon "button" at bounding box center [323, 283] width 11 height 11
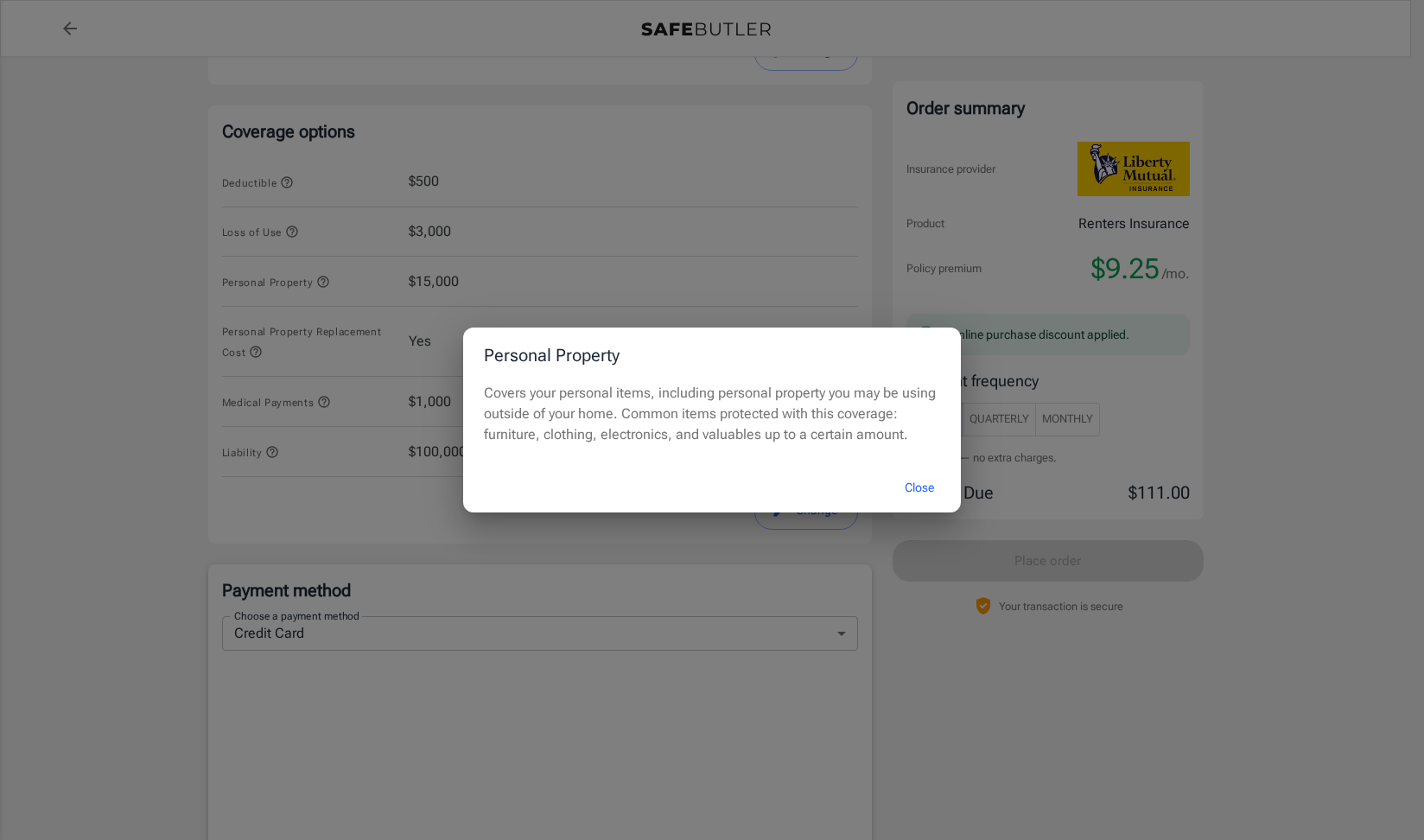
click at [932, 489] on button "Close" at bounding box center [918, 487] width 69 height 37
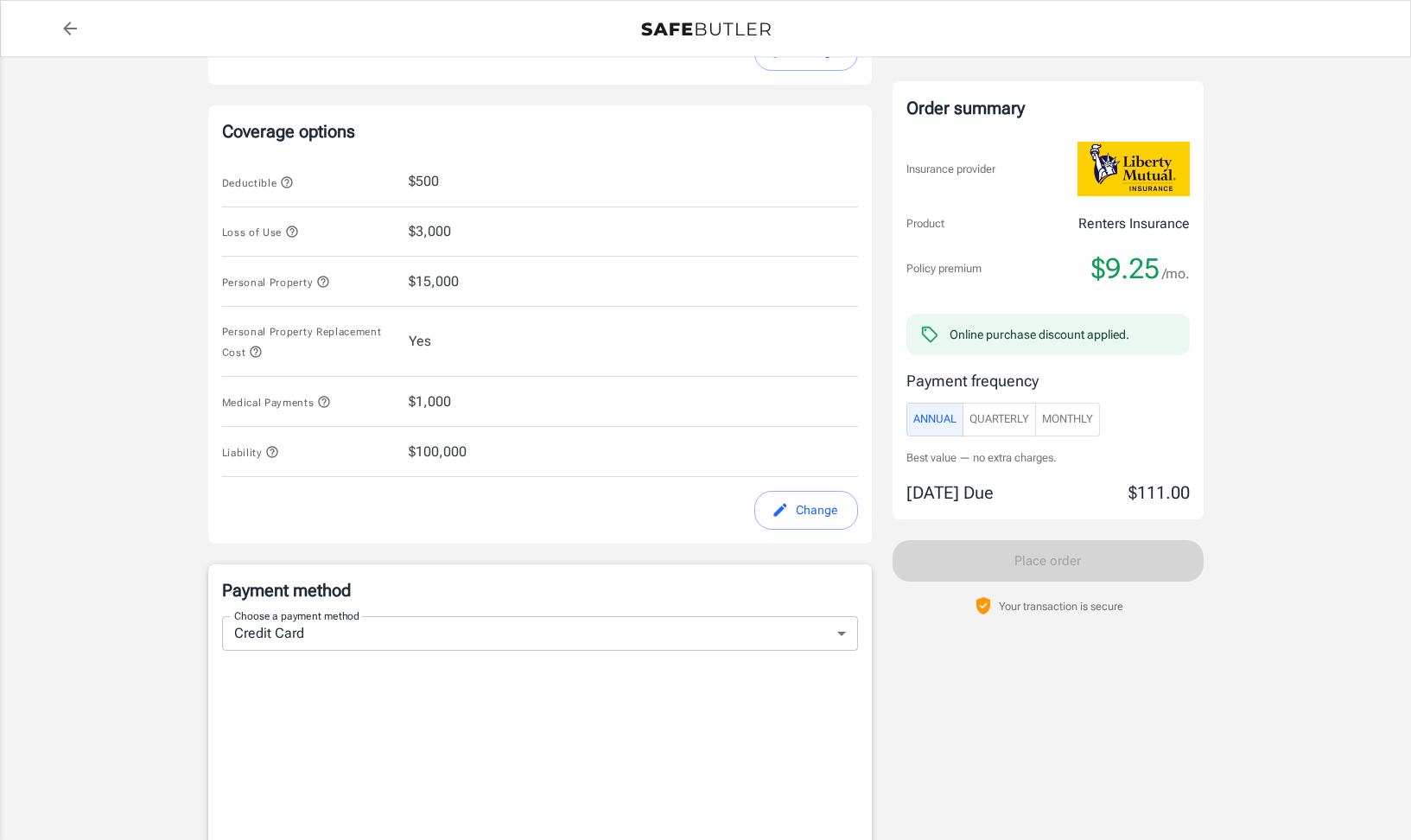
click at [459, 279] on div "Personal Property $15,000" at bounding box center [540, 282] width 636 height 50
click at [436, 286] on span "$15,000" at bounding box center [433, 282] width 50 height 21
click at [782, 510] on icon "edit" at bounding box center [780, 510] width 13 height 13
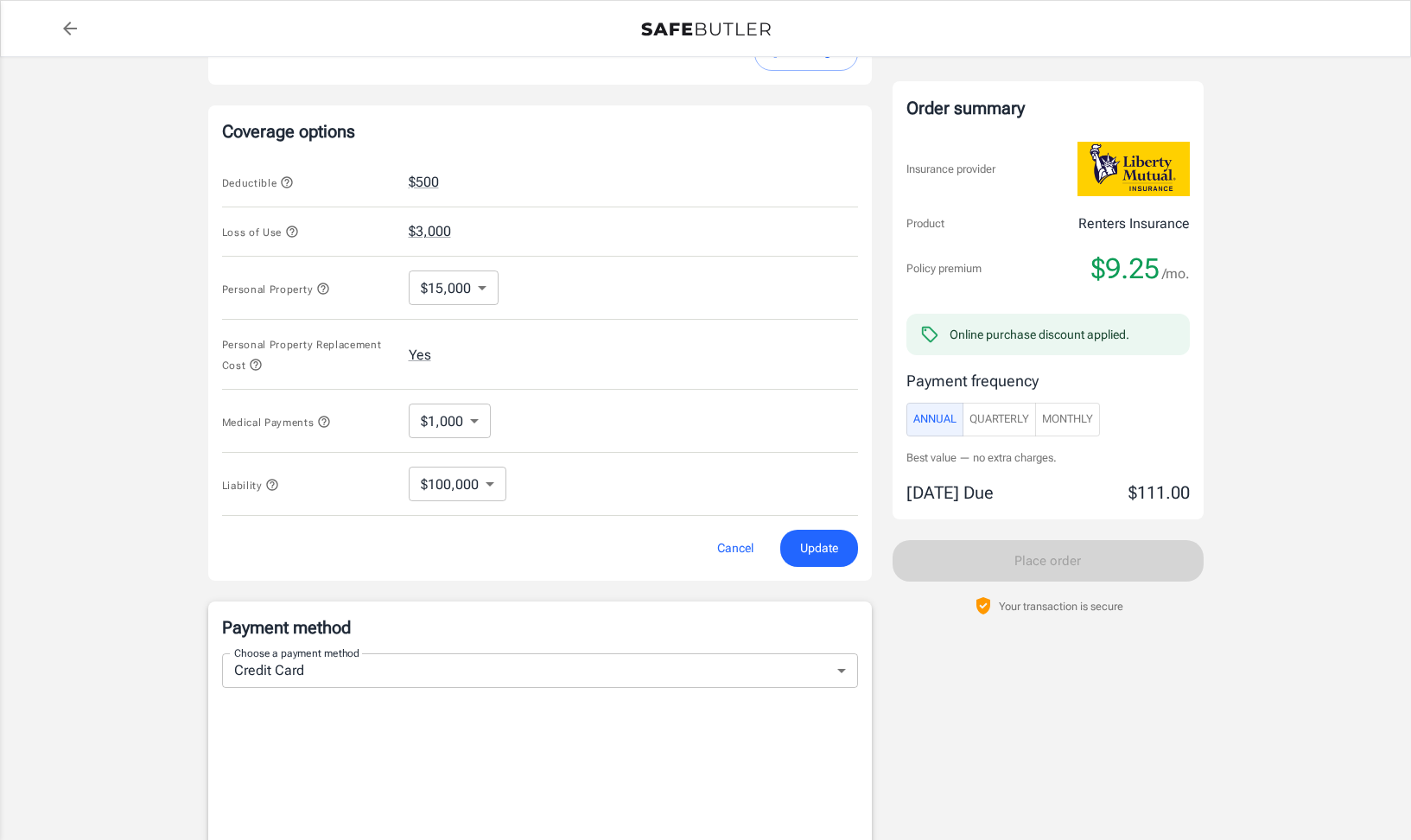
click at [488, 291] on body "Policy premium $ 9.25 /mo Liberty Mutual Renters Insurance [STREET_ADDRESS] You…" at bounding box center [705, 395] width 1411 height 2136
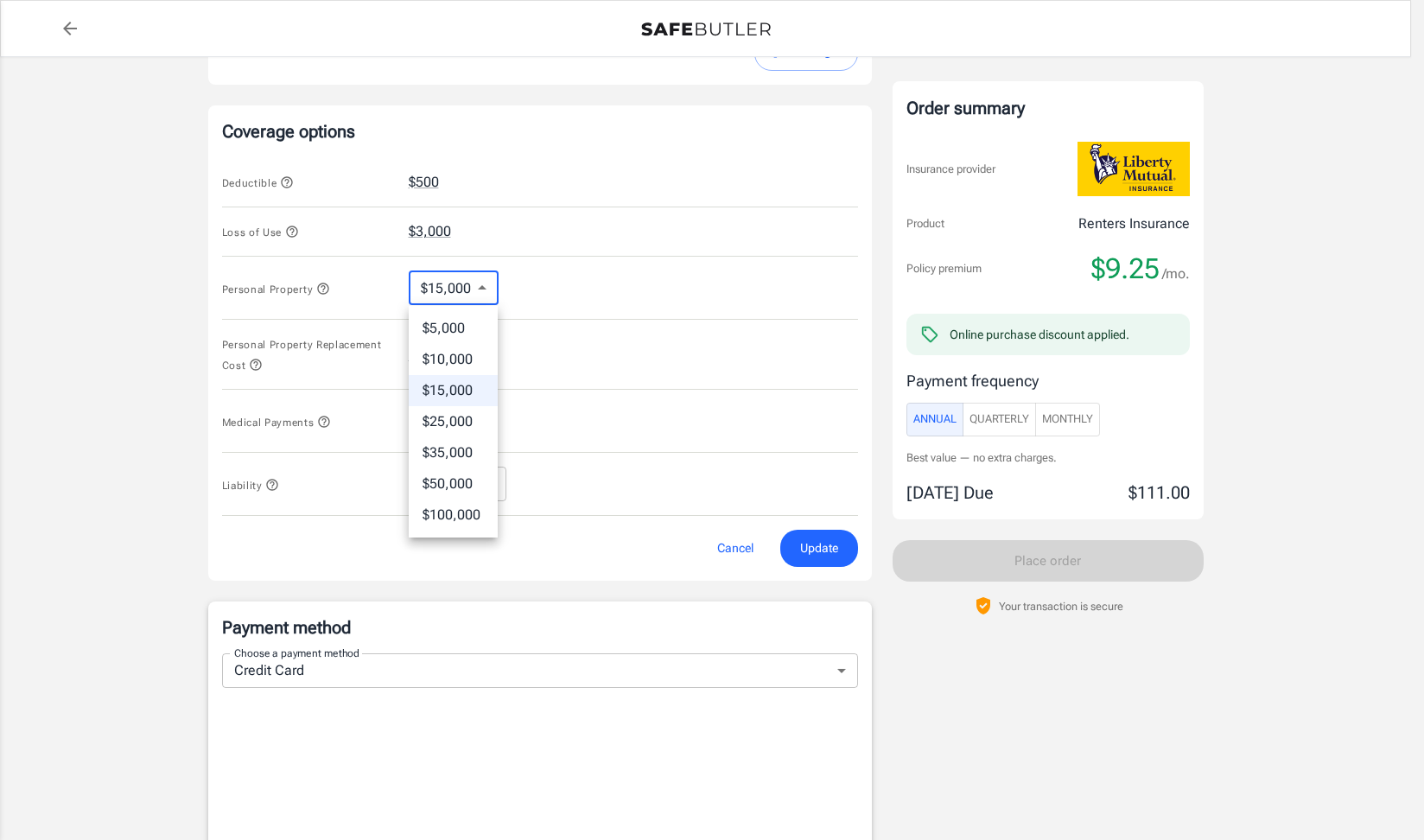
click at [459, 419] on li "$25,000" at bounding box center [453, 421] width 89 height 31
type input "25000"
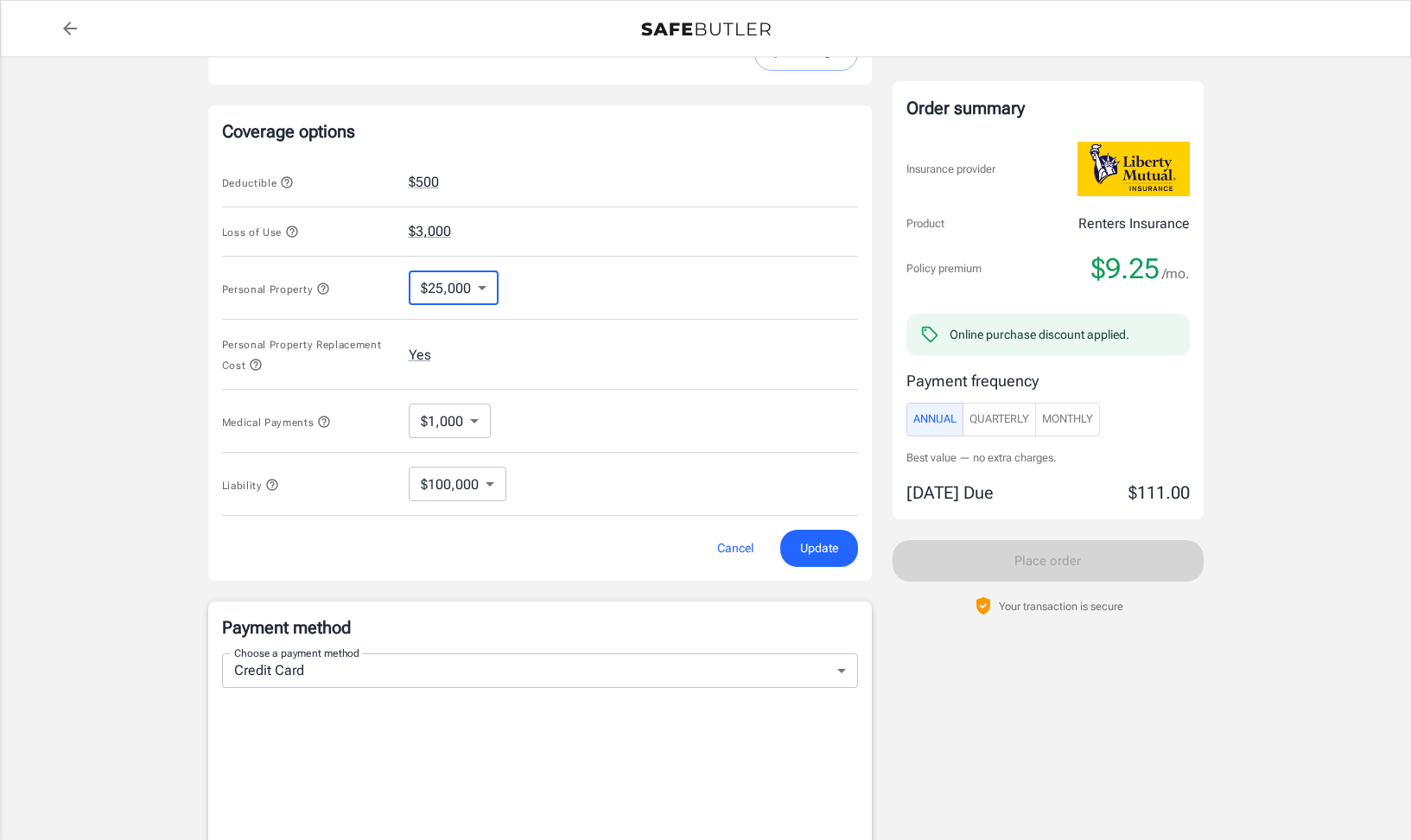
click at [836, 546] on span "Update" at bounding box center [819, 548] width 38 height 22
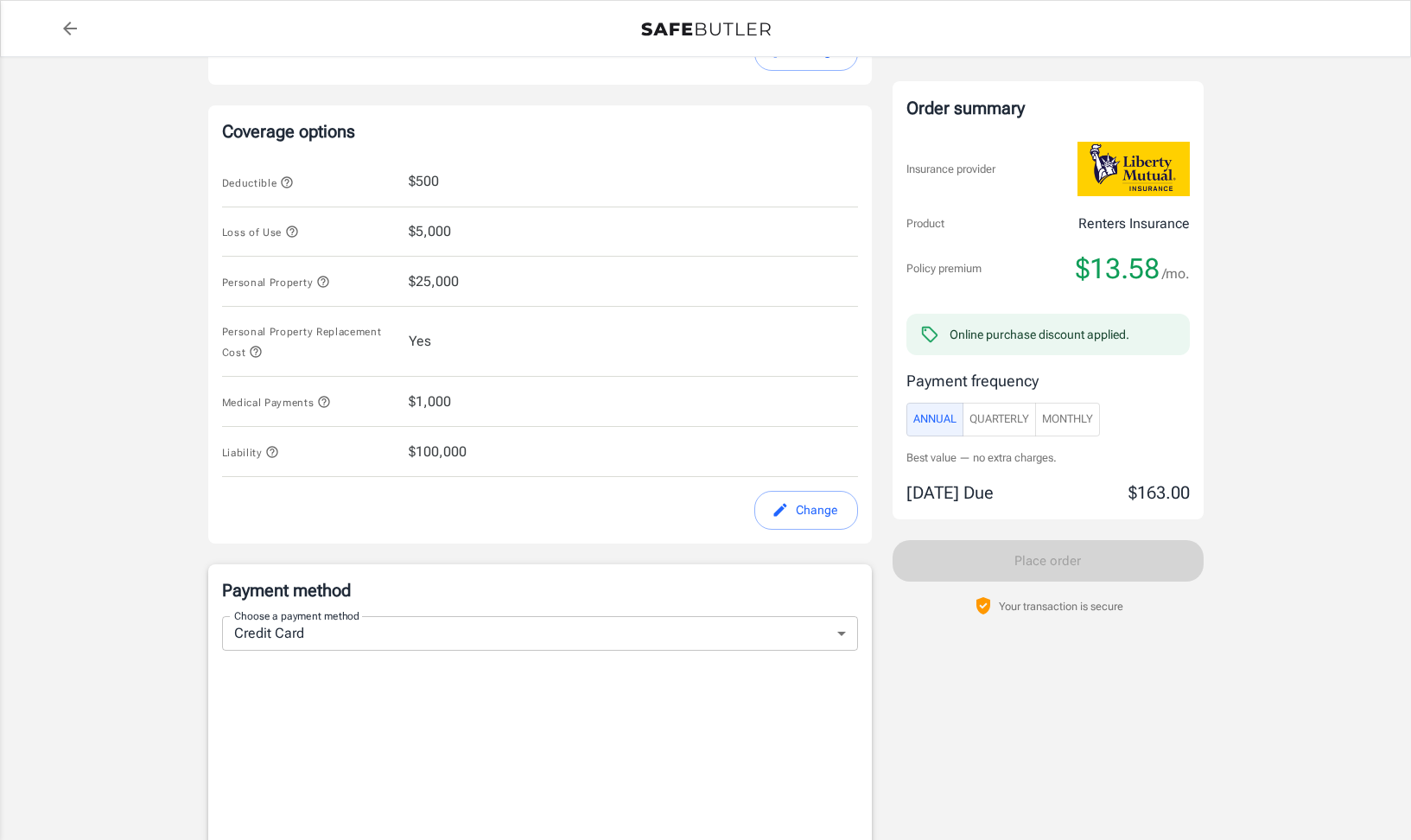
click at [326, 277] on icon "button" at bounding box center [323, 283] width 11 height 11
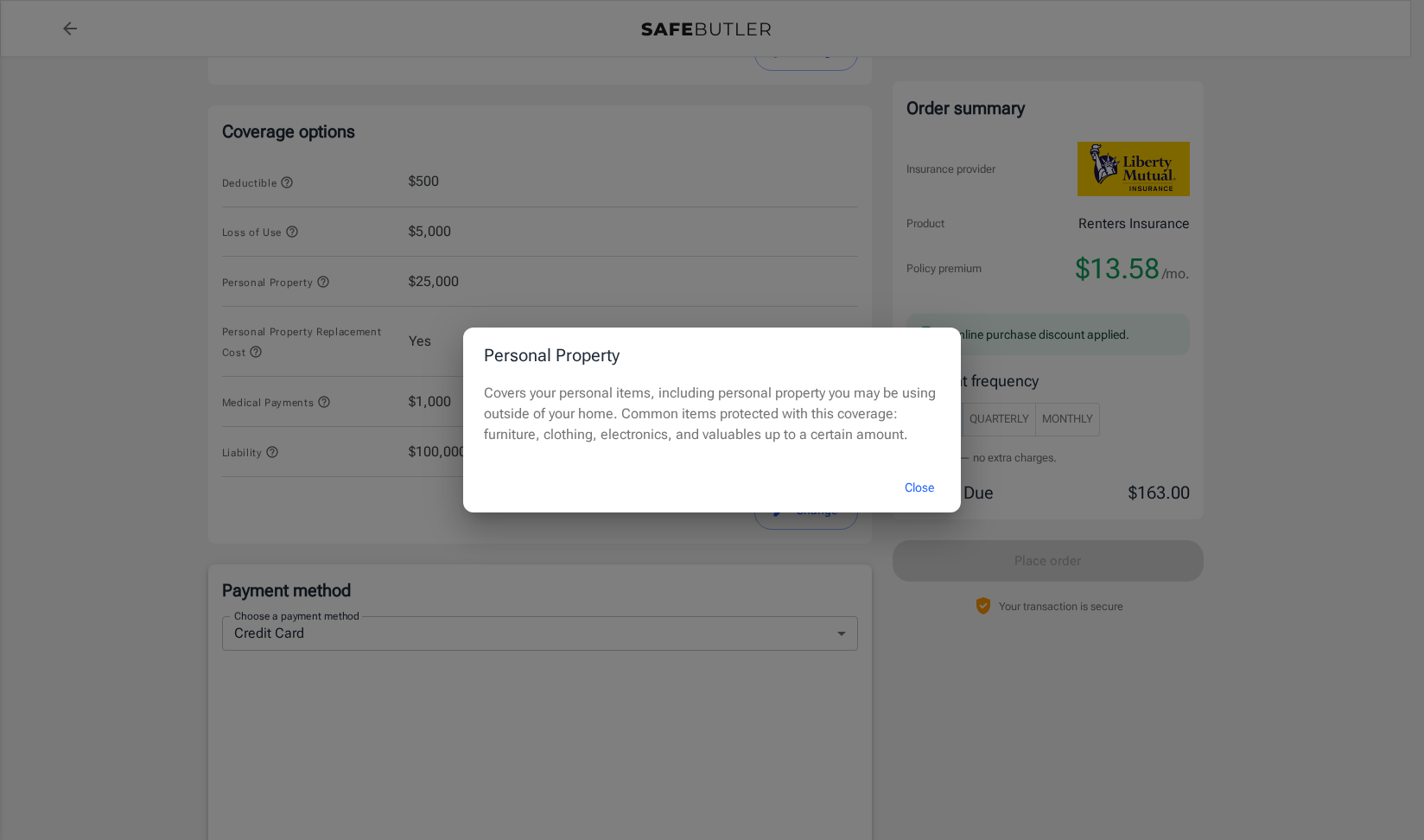
click at [901, 479] on button "Close" at bounding box center [918, 487] width 69 height 37
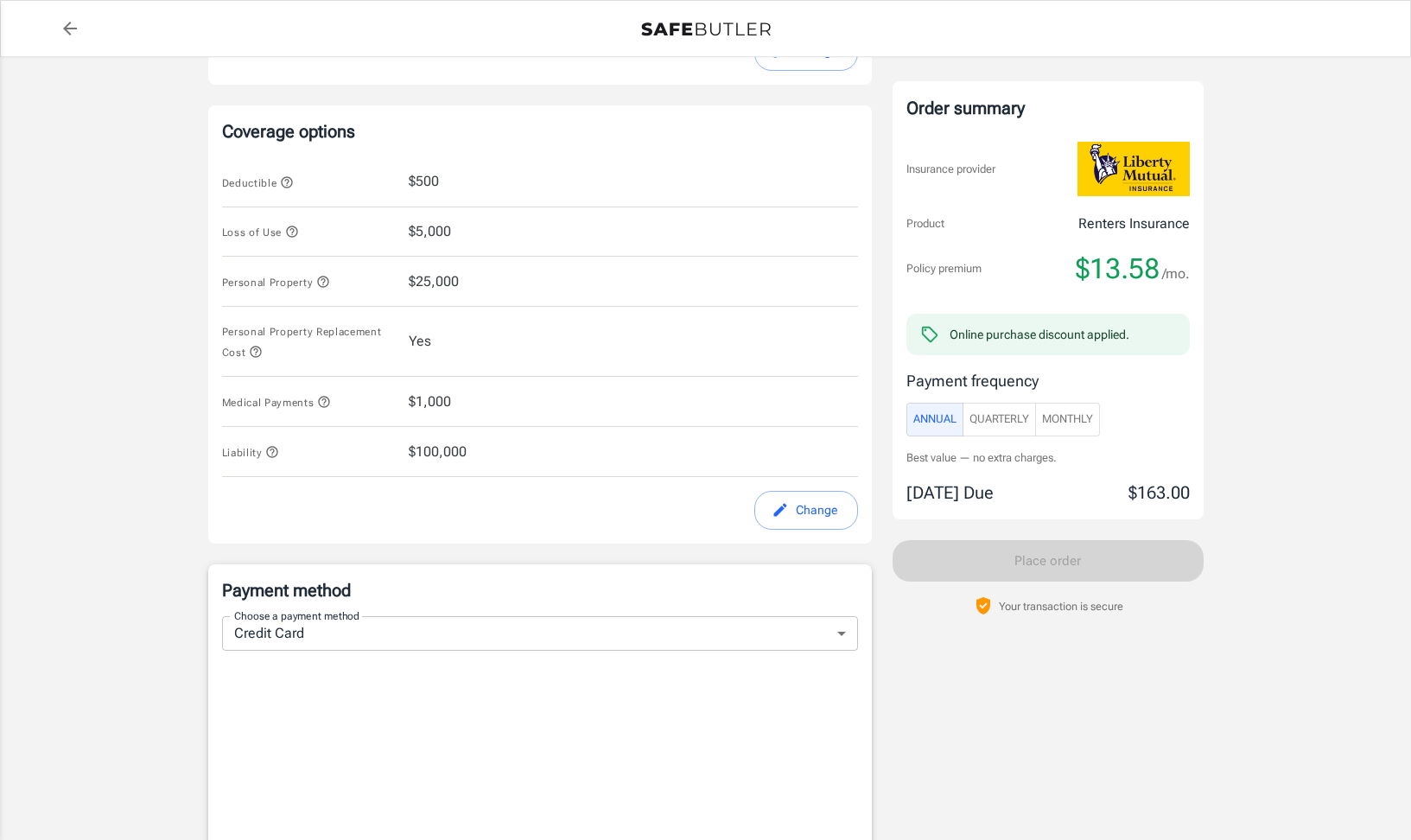
click at [822, 499] on button "Change" at bounding box center [806, 509] width 104 height 39
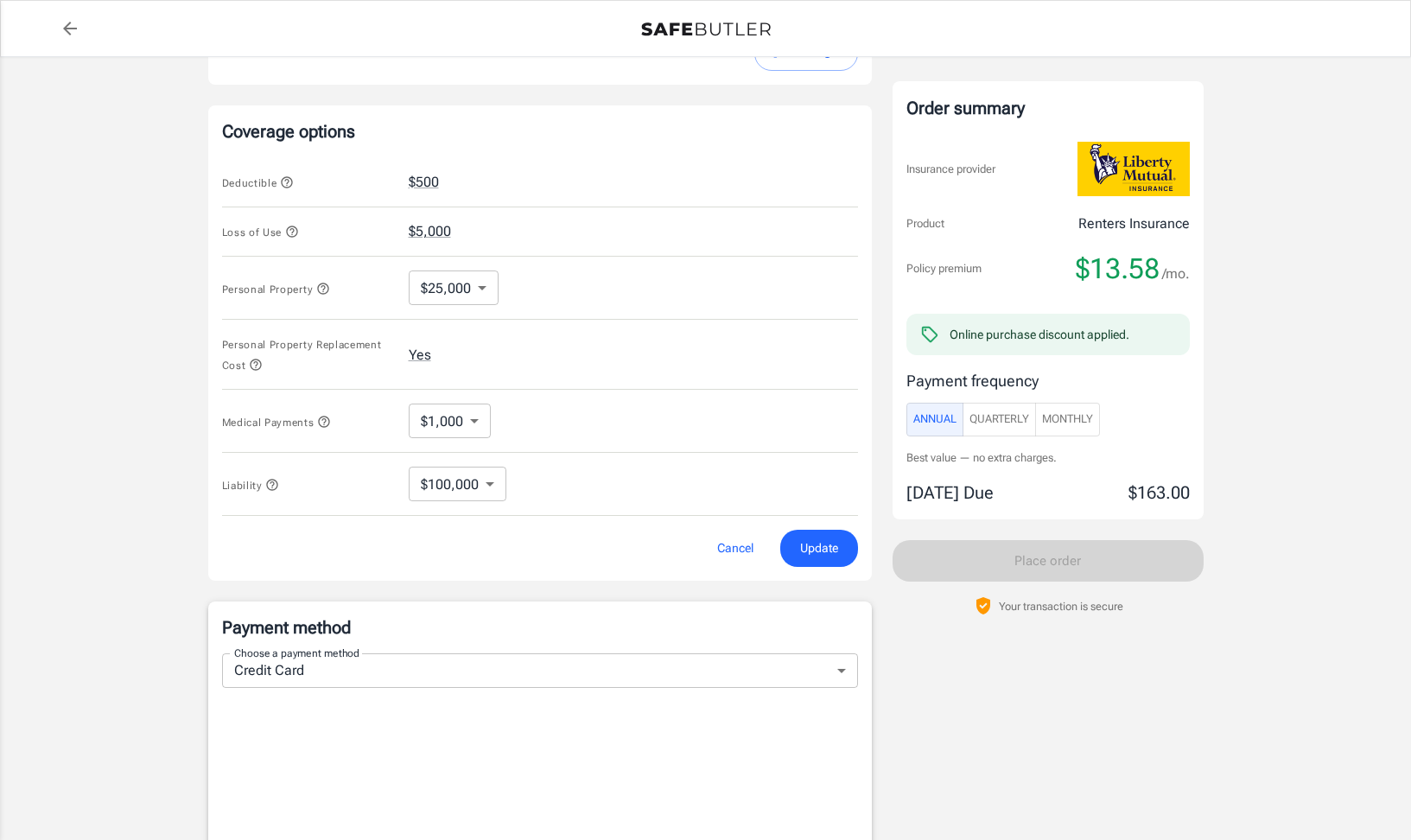
click at [485, 286] on body "Policy premium $ 13.58 /mo Liberty Mutual Renters Insurance [STREET_ADDRESS] Yo…" at bounding box center [705, 395] width 1411 height 2136
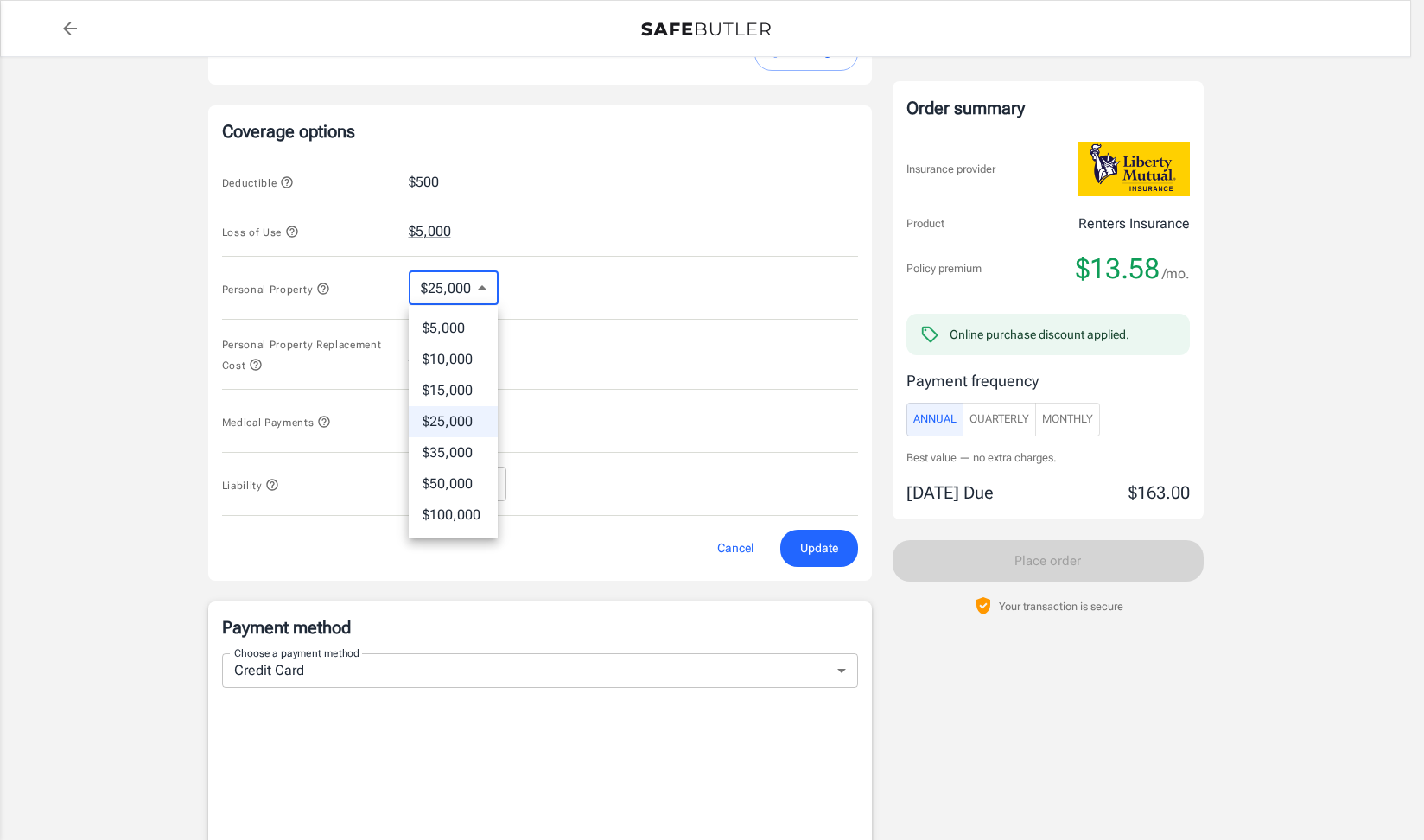
click at [462, 384] on li "$15,000" at bounding box center [453, 390] width 89 height 31
type input "15000"
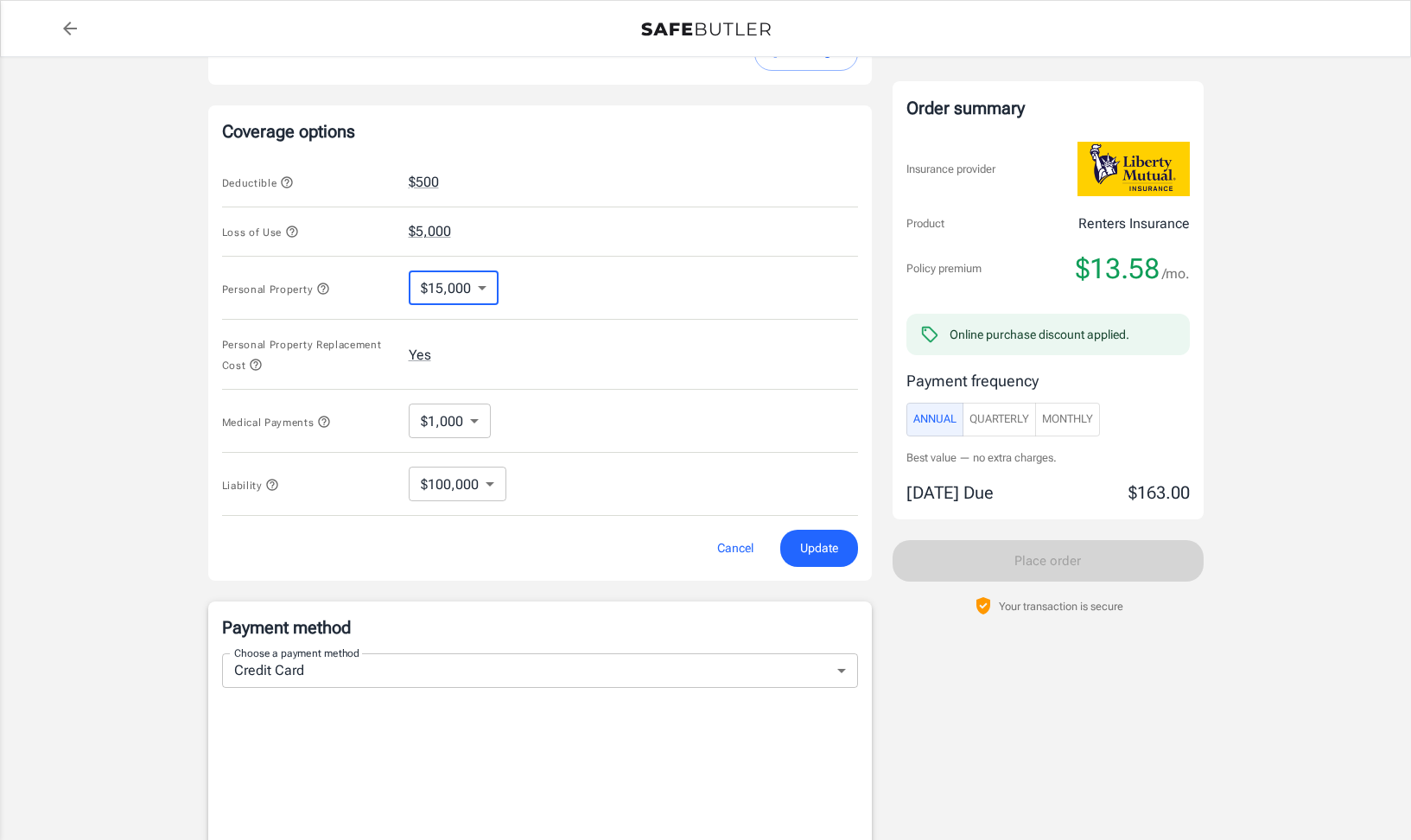
click at [327, 289] on icon "button" at bounding box center [323, 288] width 14 height 14
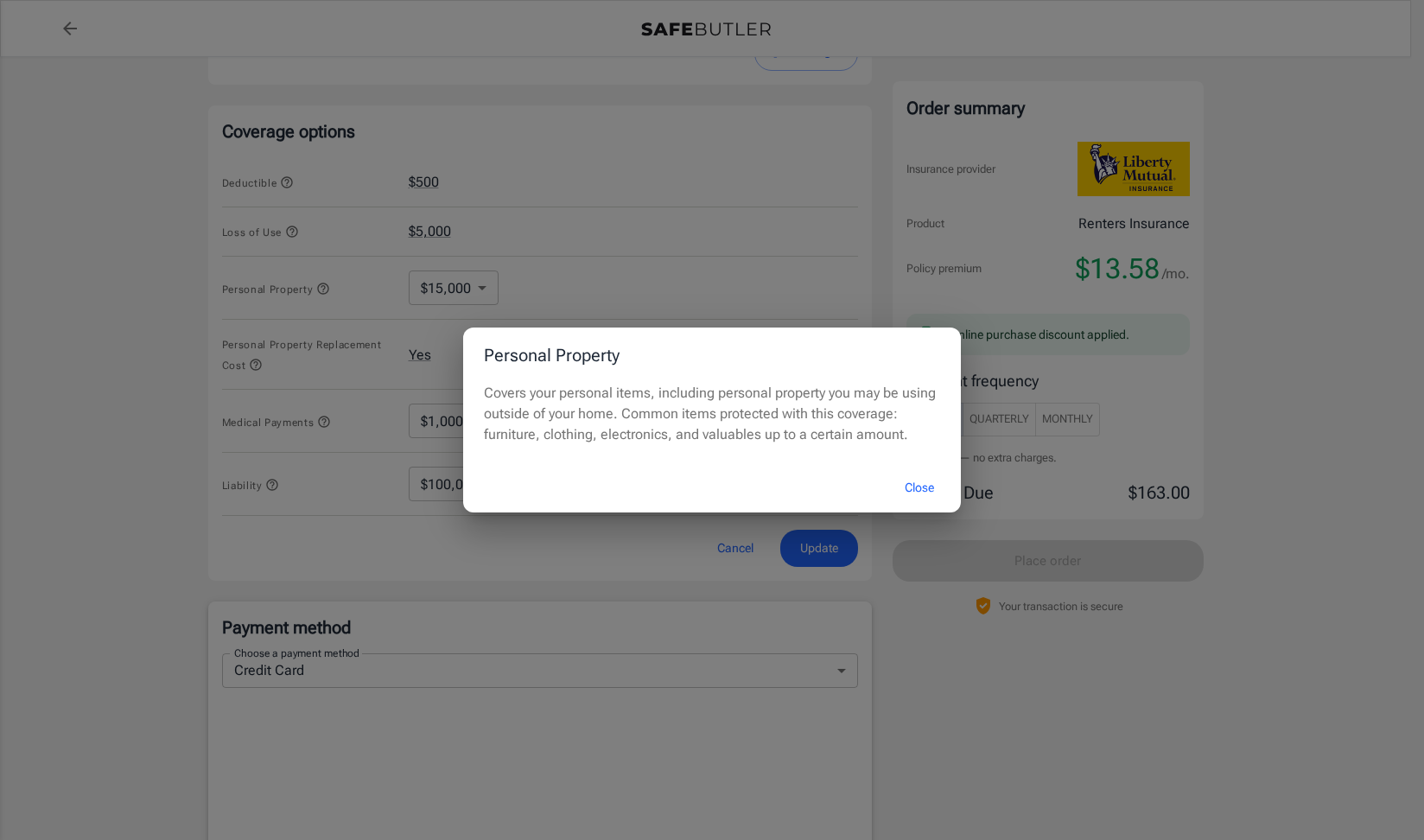
click at [923, 491] on button "Close" at bounding box center [918, 487] width 69 height 37
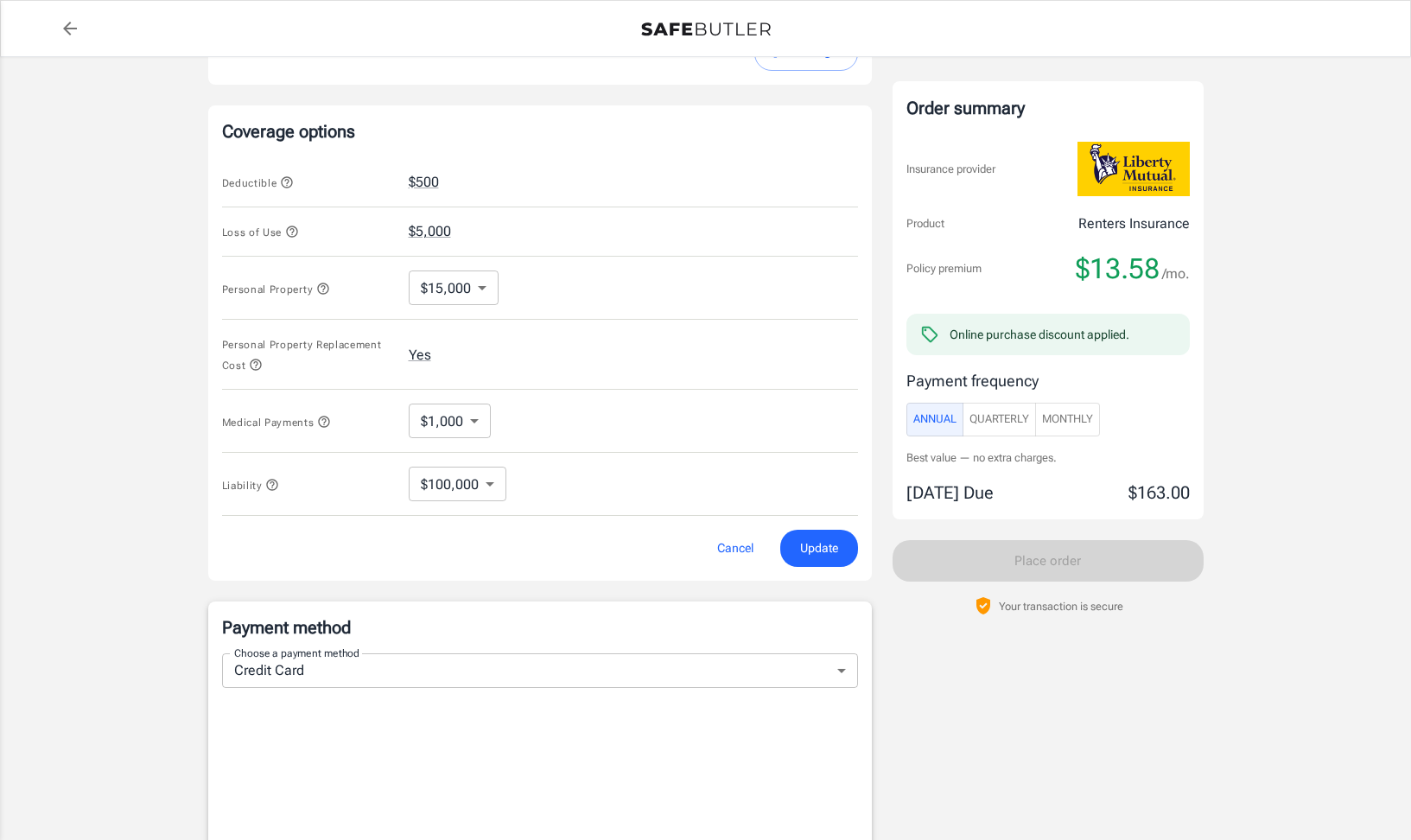
click at [822, 548] on span "Update" at bounding box center [819, 548] width 38 height 22
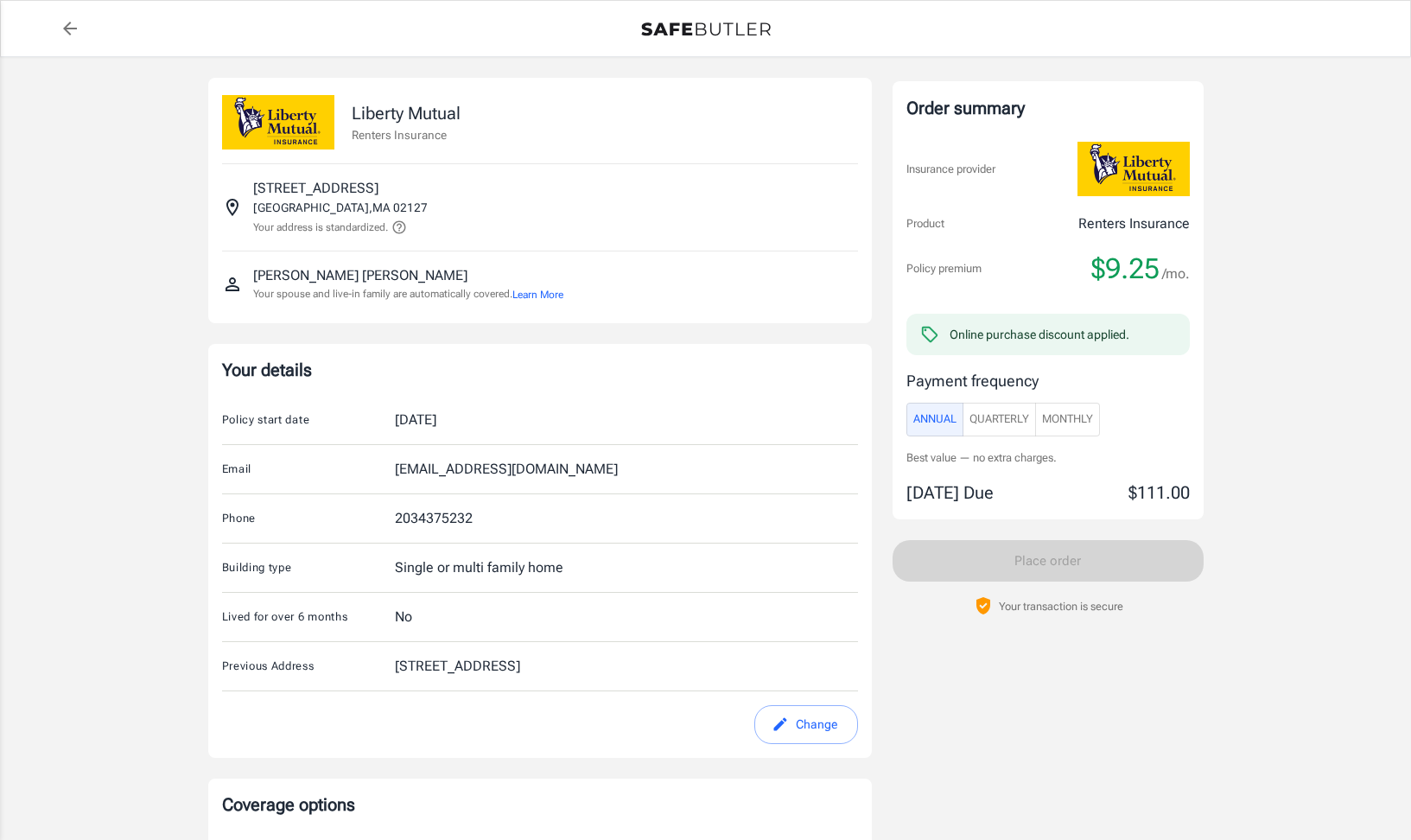
scroll to position [0, 0]
click at [552, 289] on button "Learn More" at bounding box center [538, 295] width 51 height 15
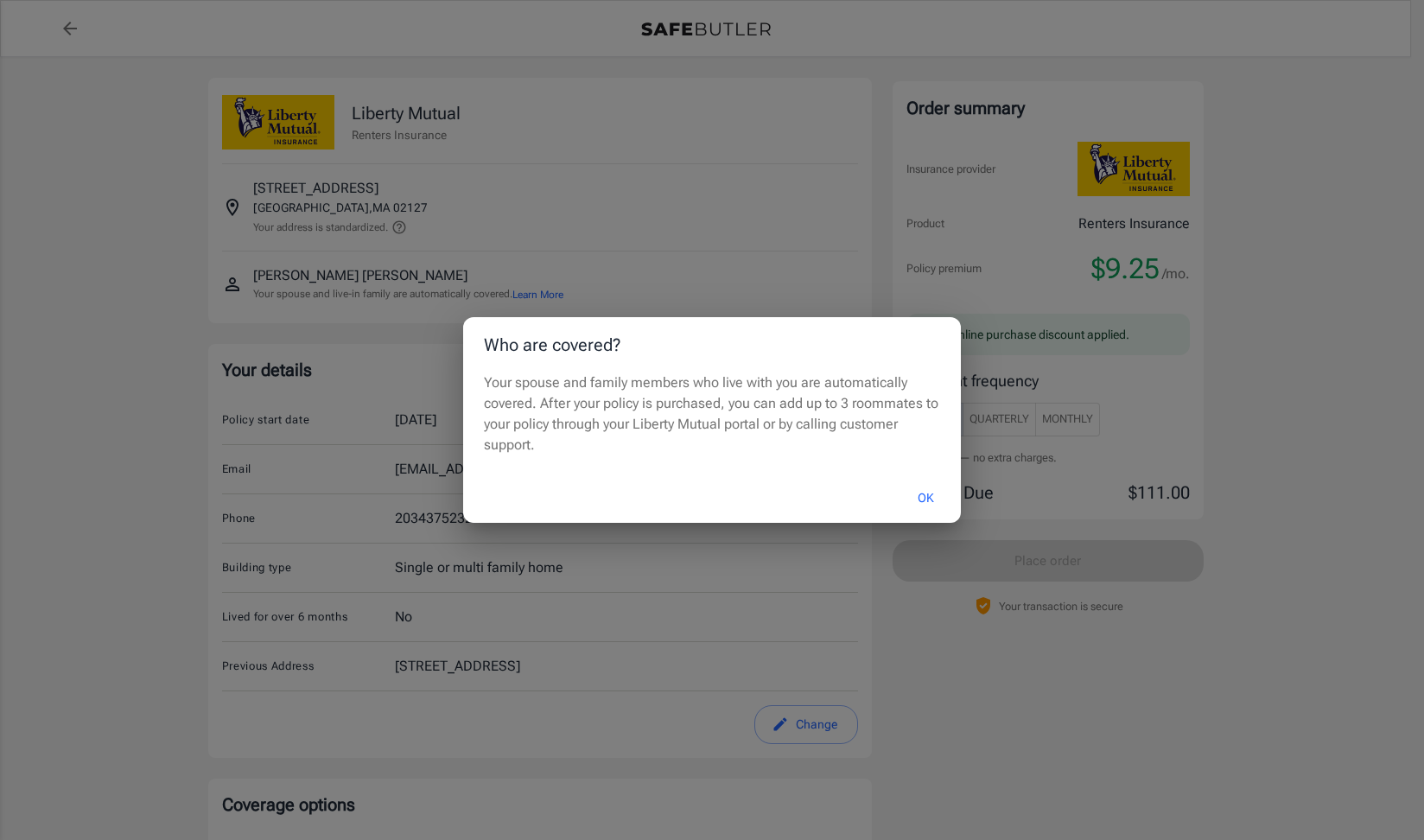
click at [925, 492] on button "OK" at bounding box center [925, 497] width 56 height 37
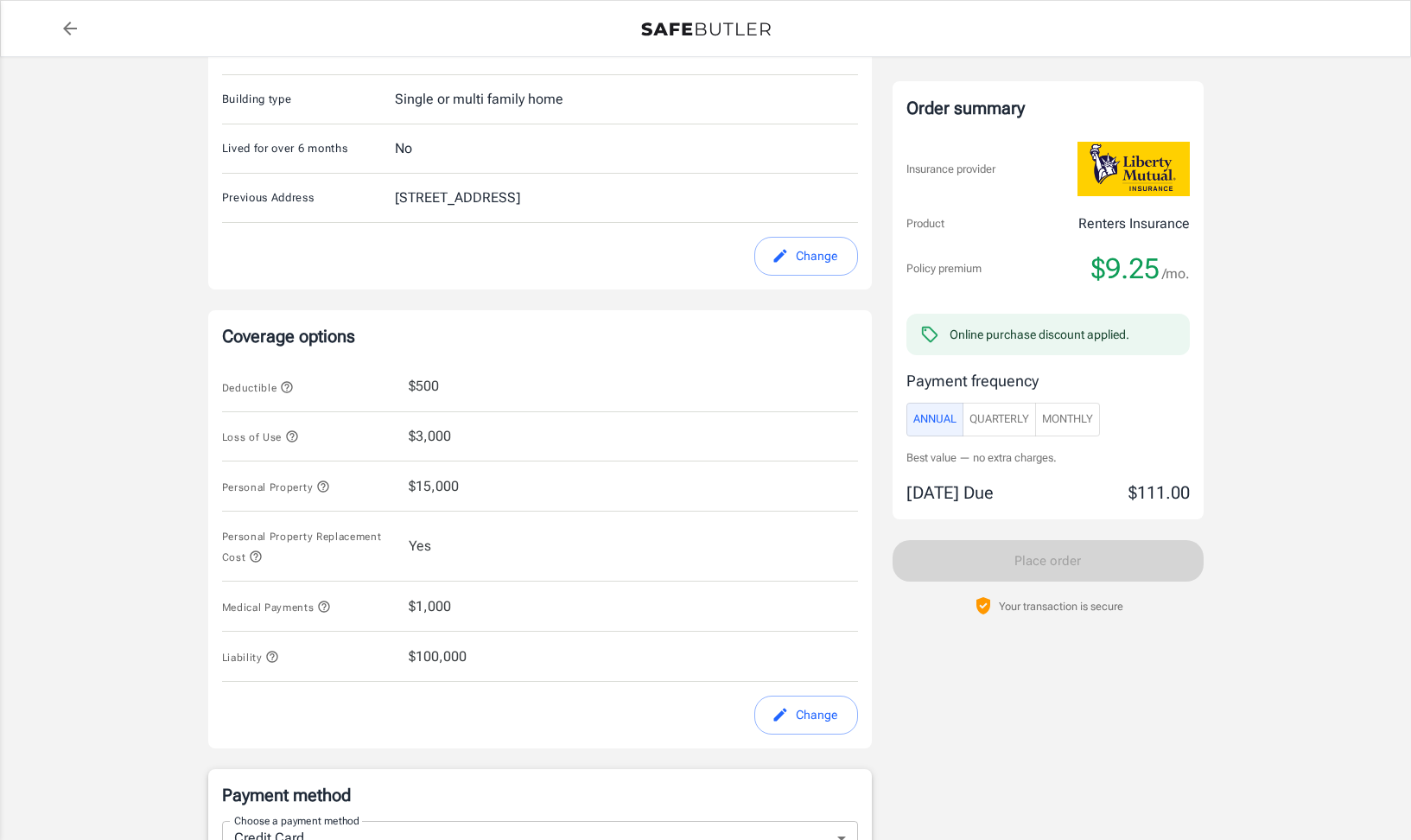
scroll to position [474, 0]
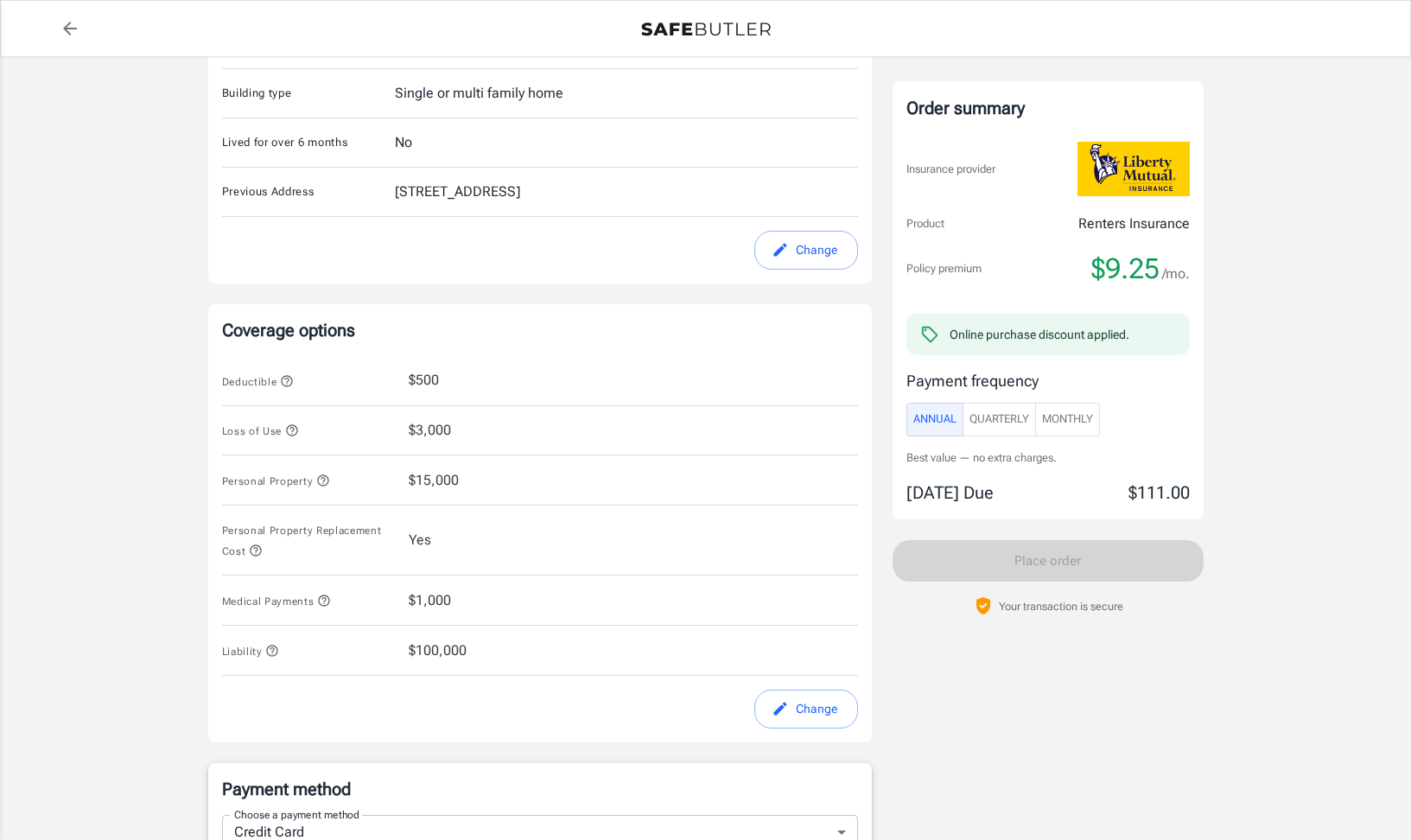
click at [823, 708] on button "Change" at bounding box center [806, 709] width 104 height 39
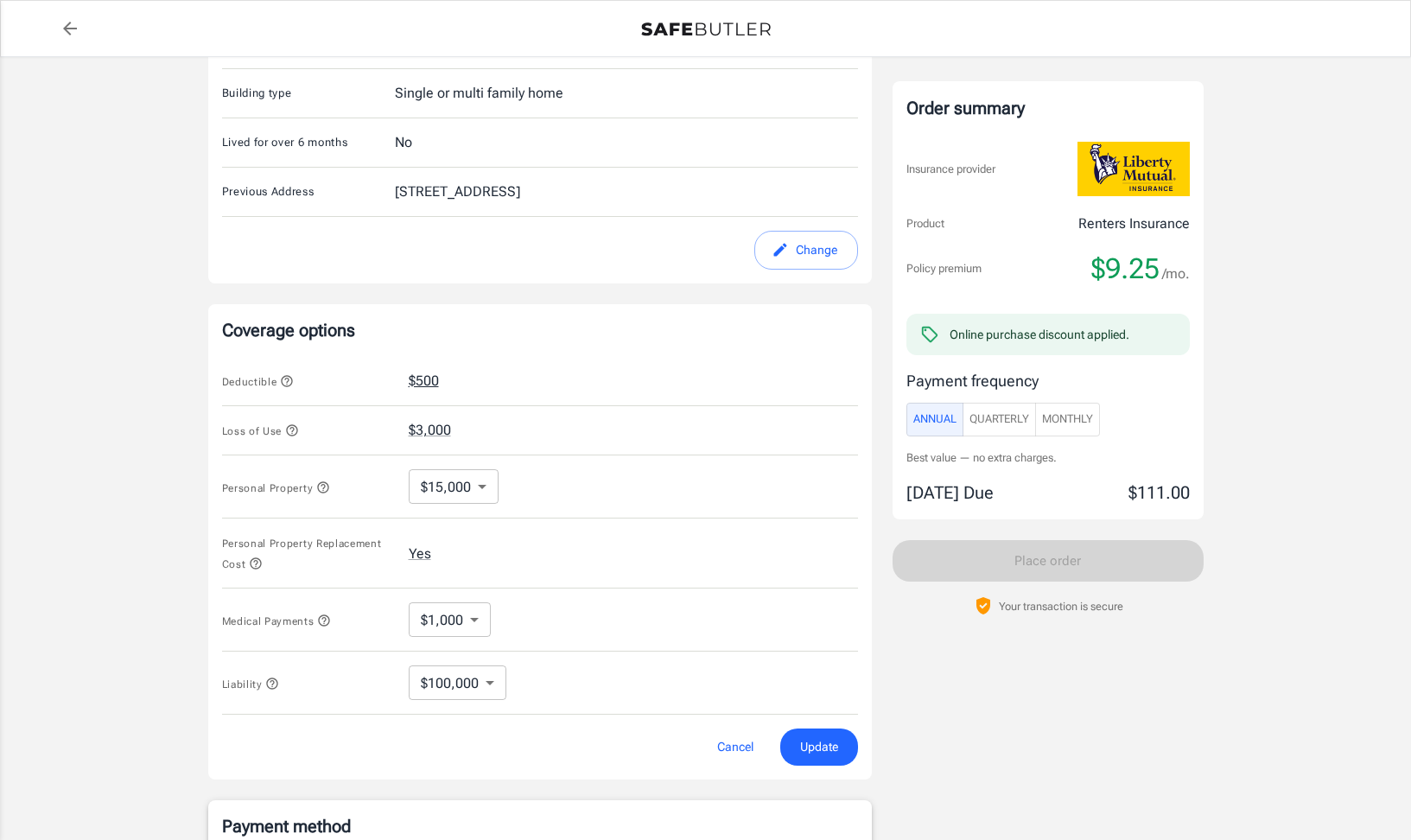
click at [418, 380] on button "$500" at bounding box center [423, 381] width 30 height 21
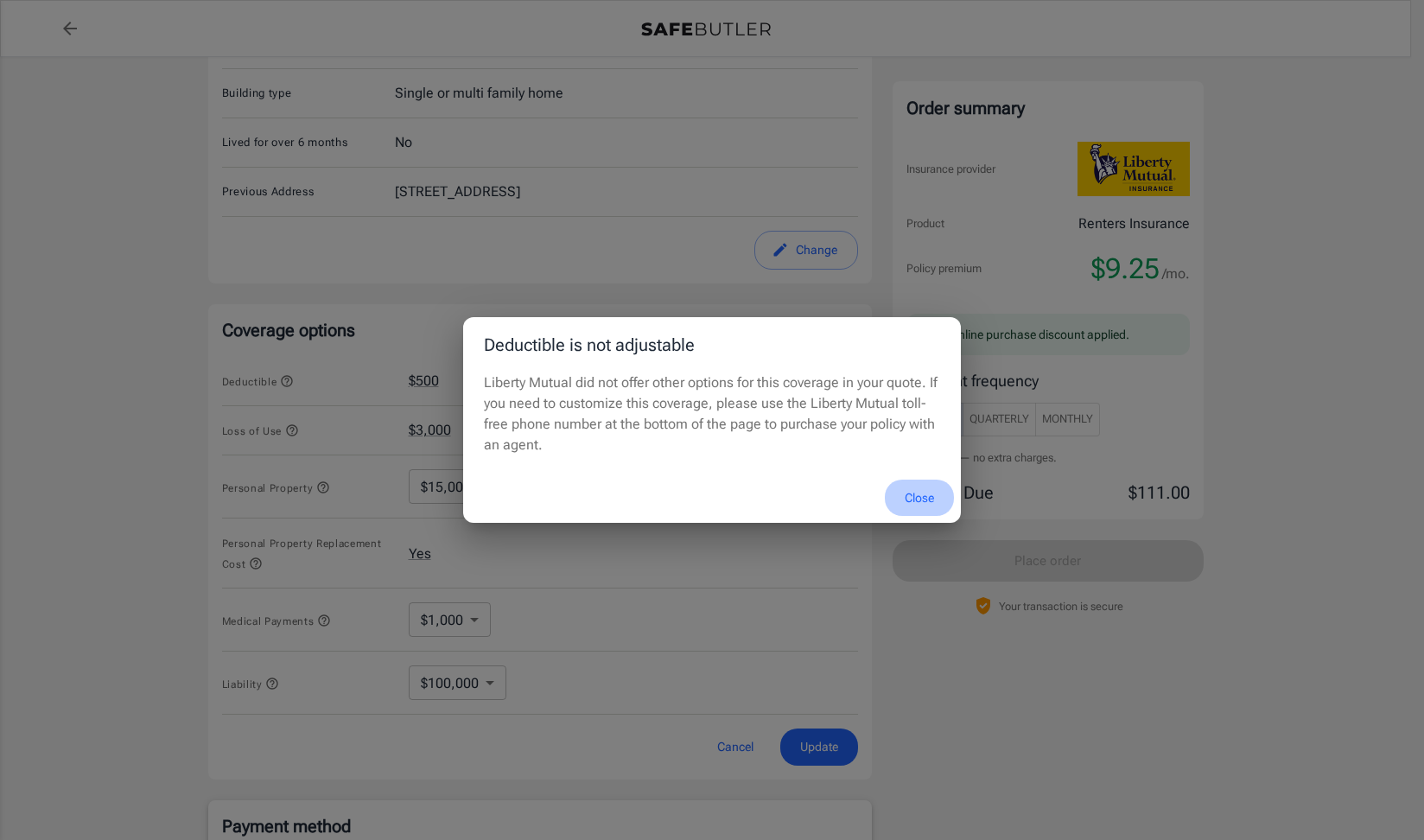
click at [922, 504] on button "Close" at bounding box center [918, 497] width 69 height 37
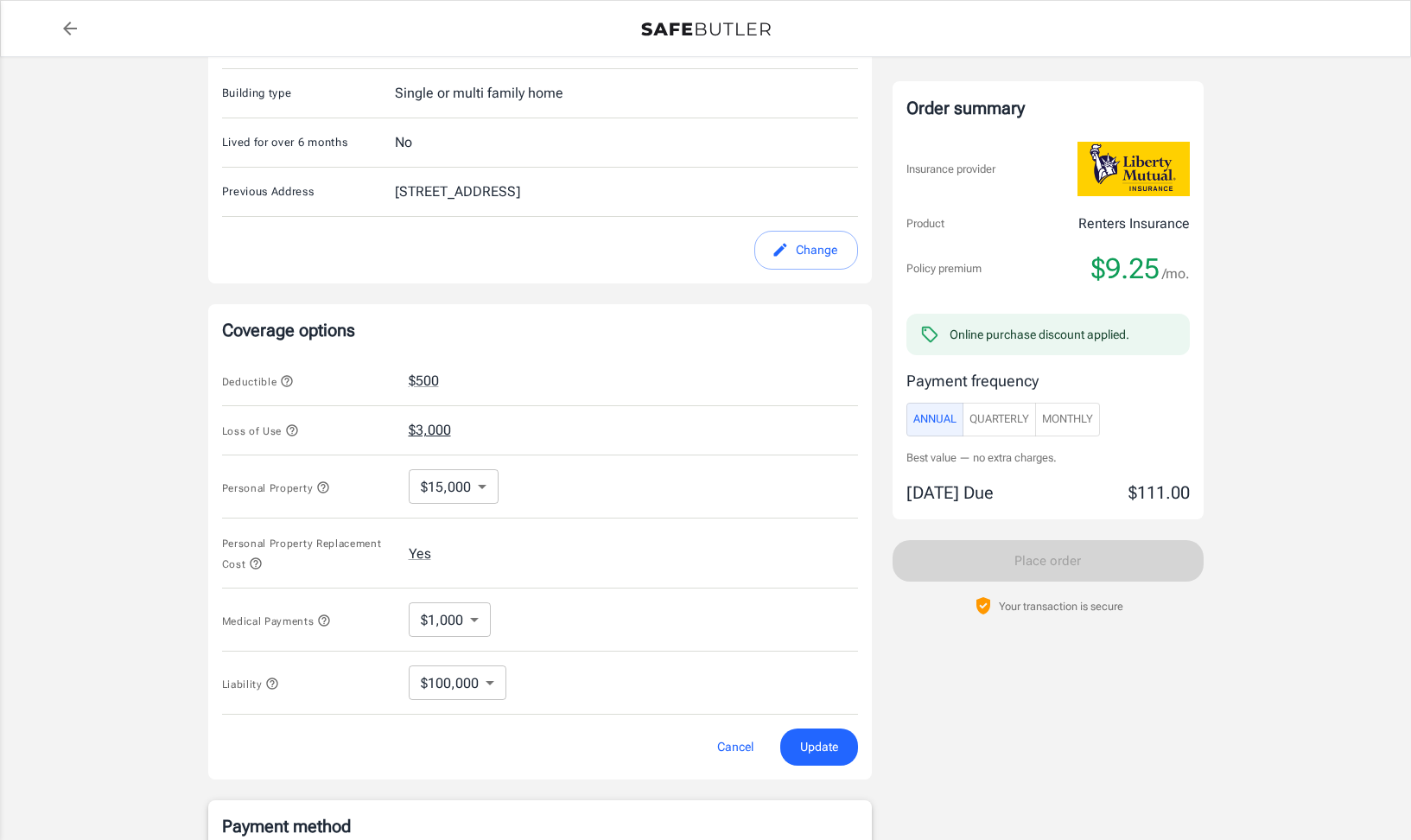
click at [440, 430] on button "$3,000" at bounding box center [429, 430] width 43 height 21
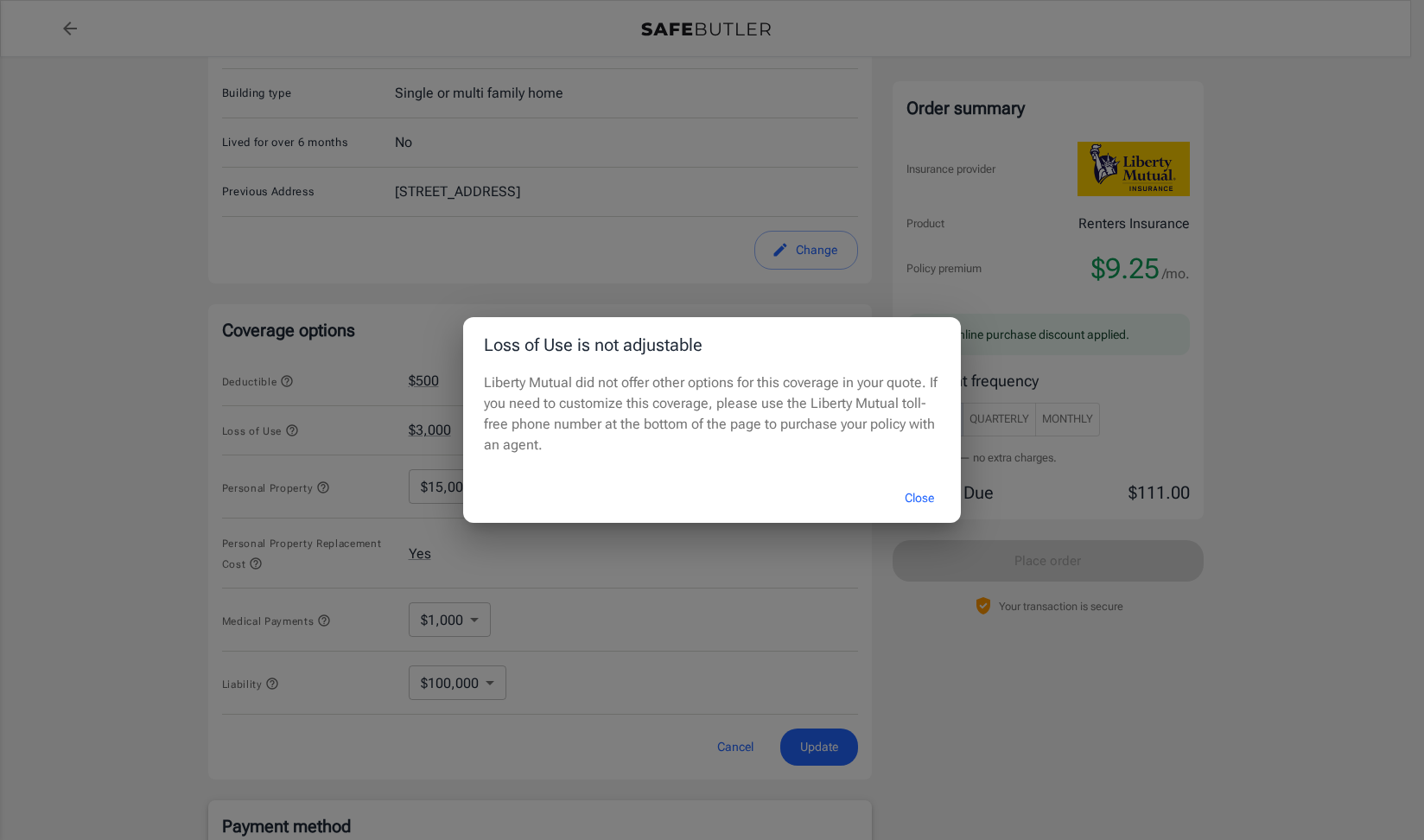
click at [914, 489] on button "Close" at bounding box center [918, 497] width 69 height 37
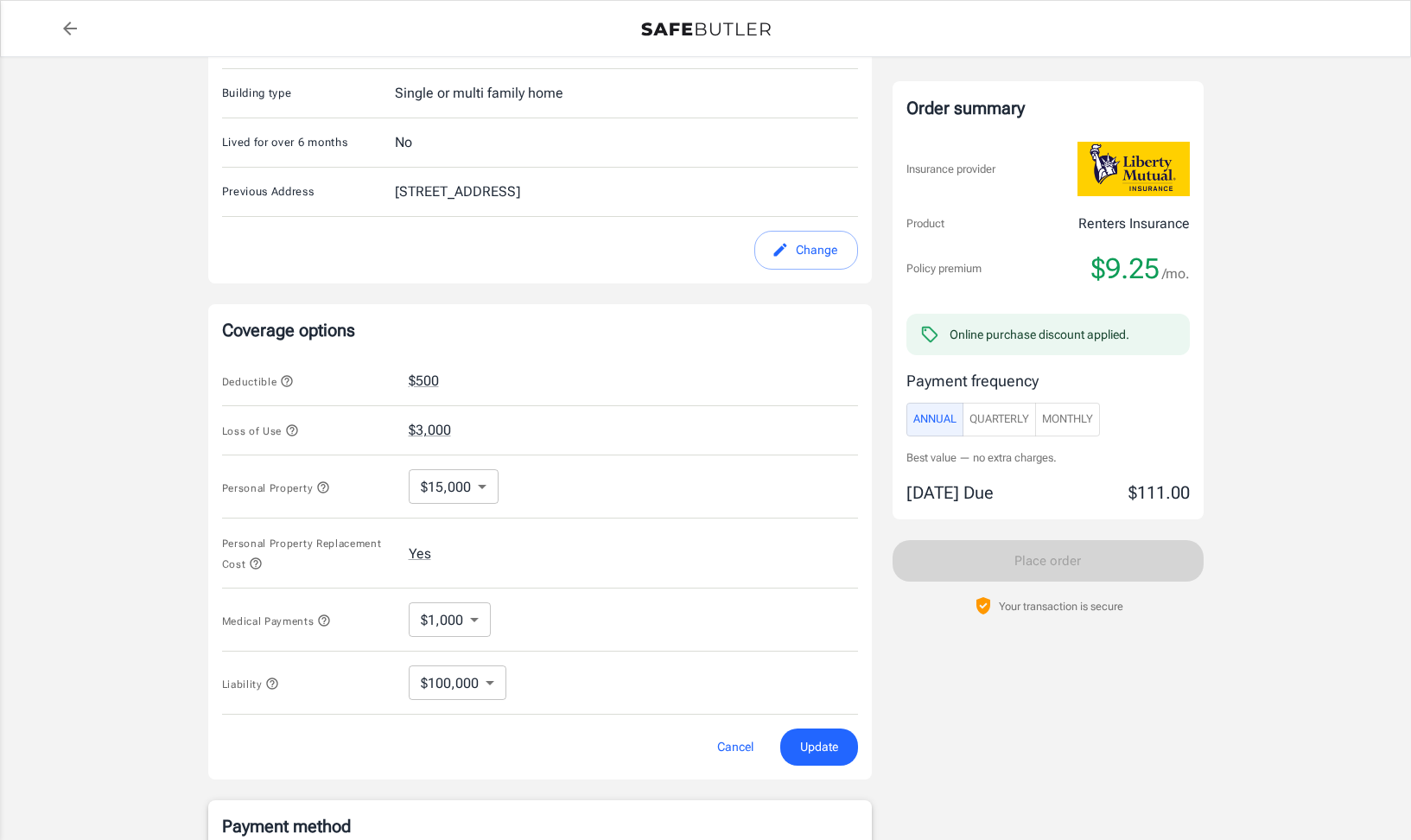
click at [326, 485] on icon "button" at bounding box center [323, 487] width 11 height 11
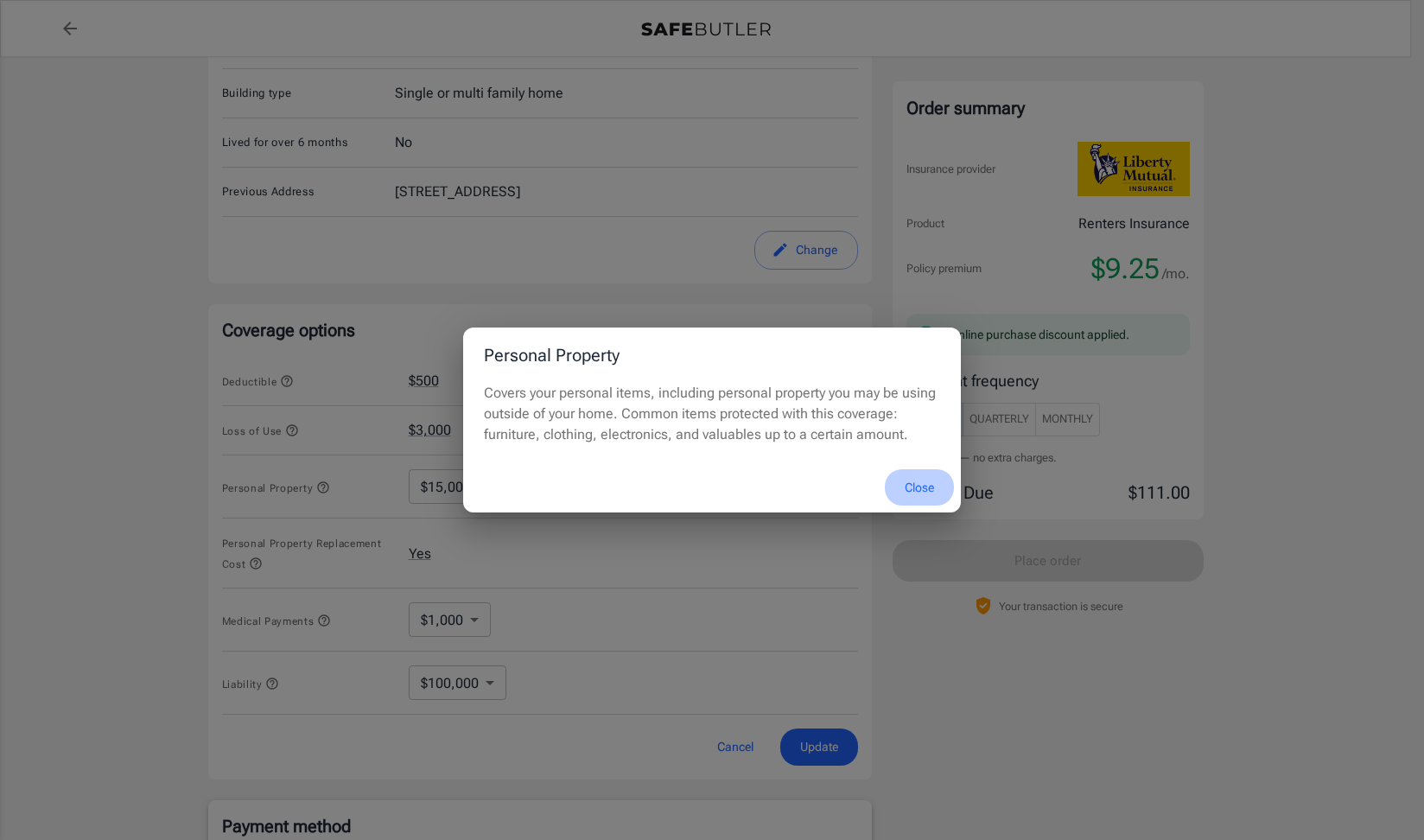
click at [916, 488] on button "Close" at bounding box center [918, 487] width 69 height 37
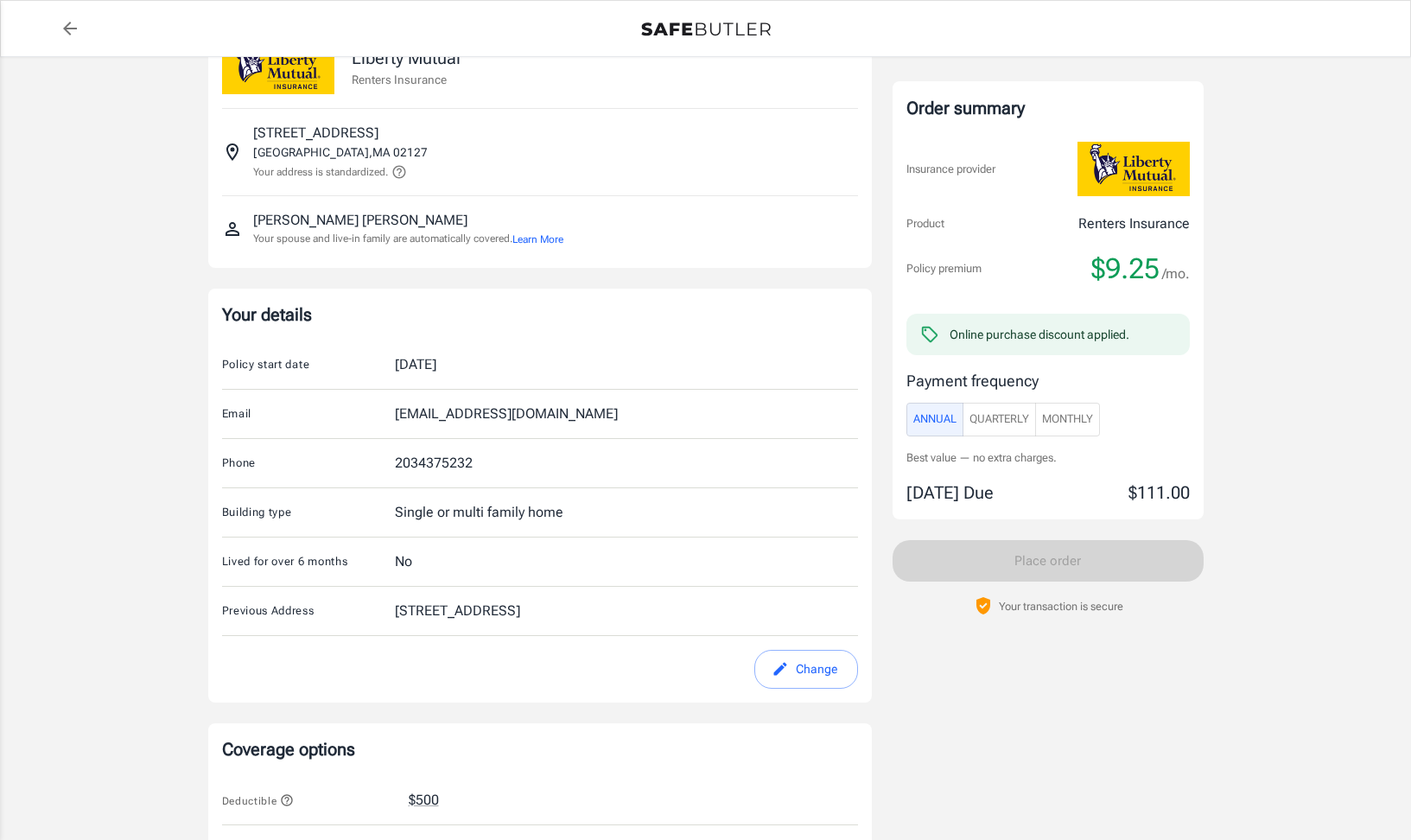
scroll to position [49, 0]
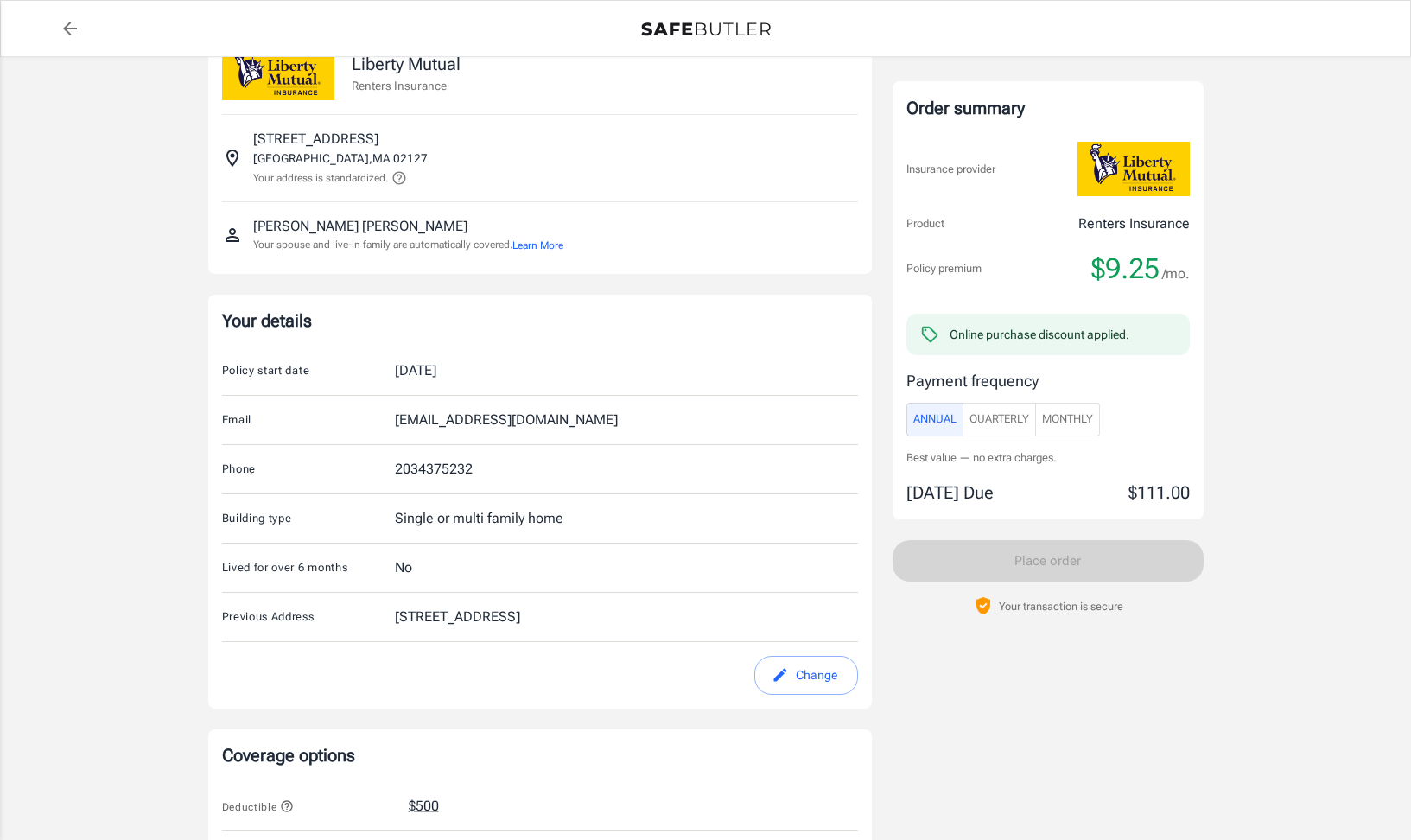
click at [563, 244] on button "Learn More" at bounding box center [538, 245] width 51 height 15
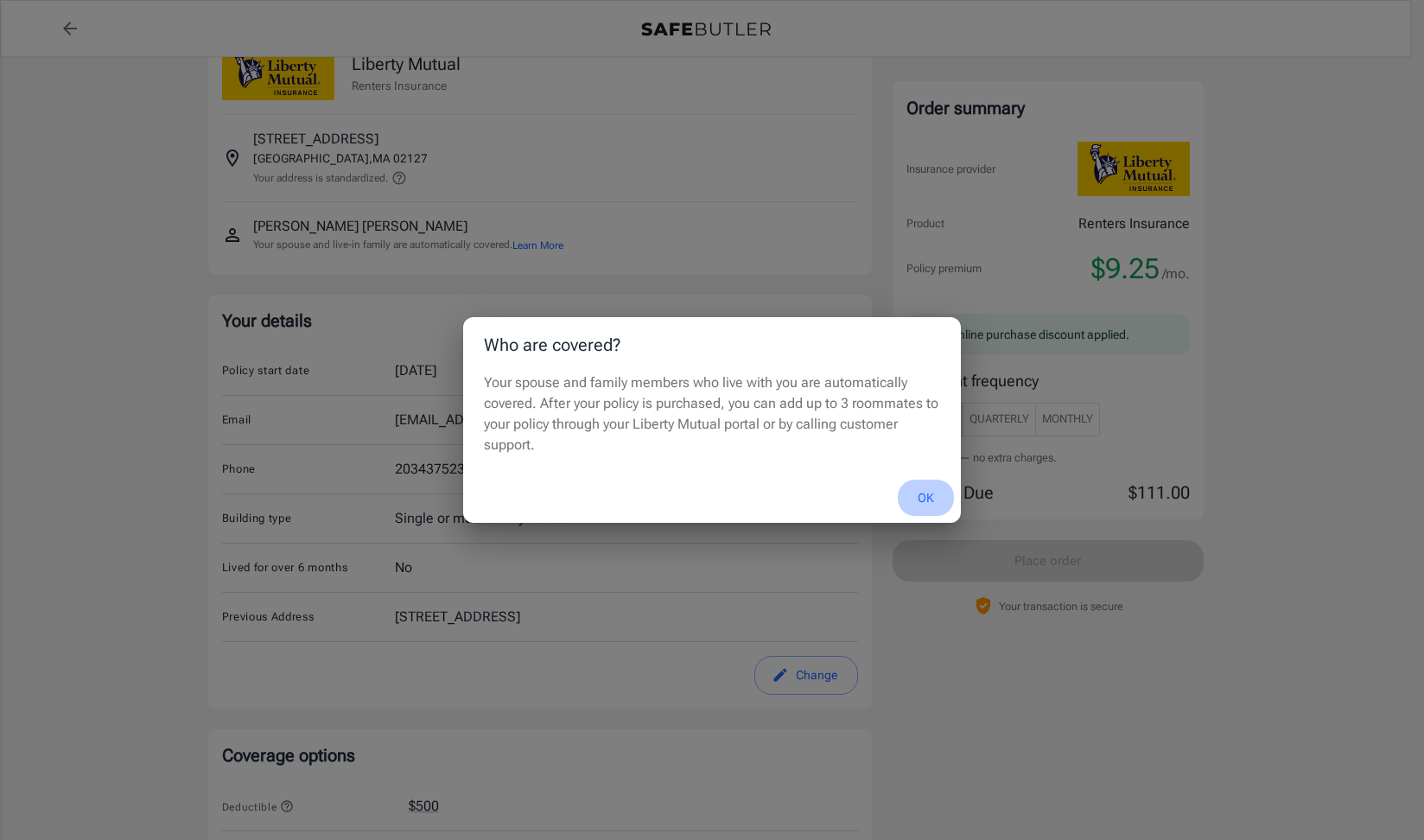
click at [921, 502] on button "OK" at bounding box center [925, 497] width 56 height 37
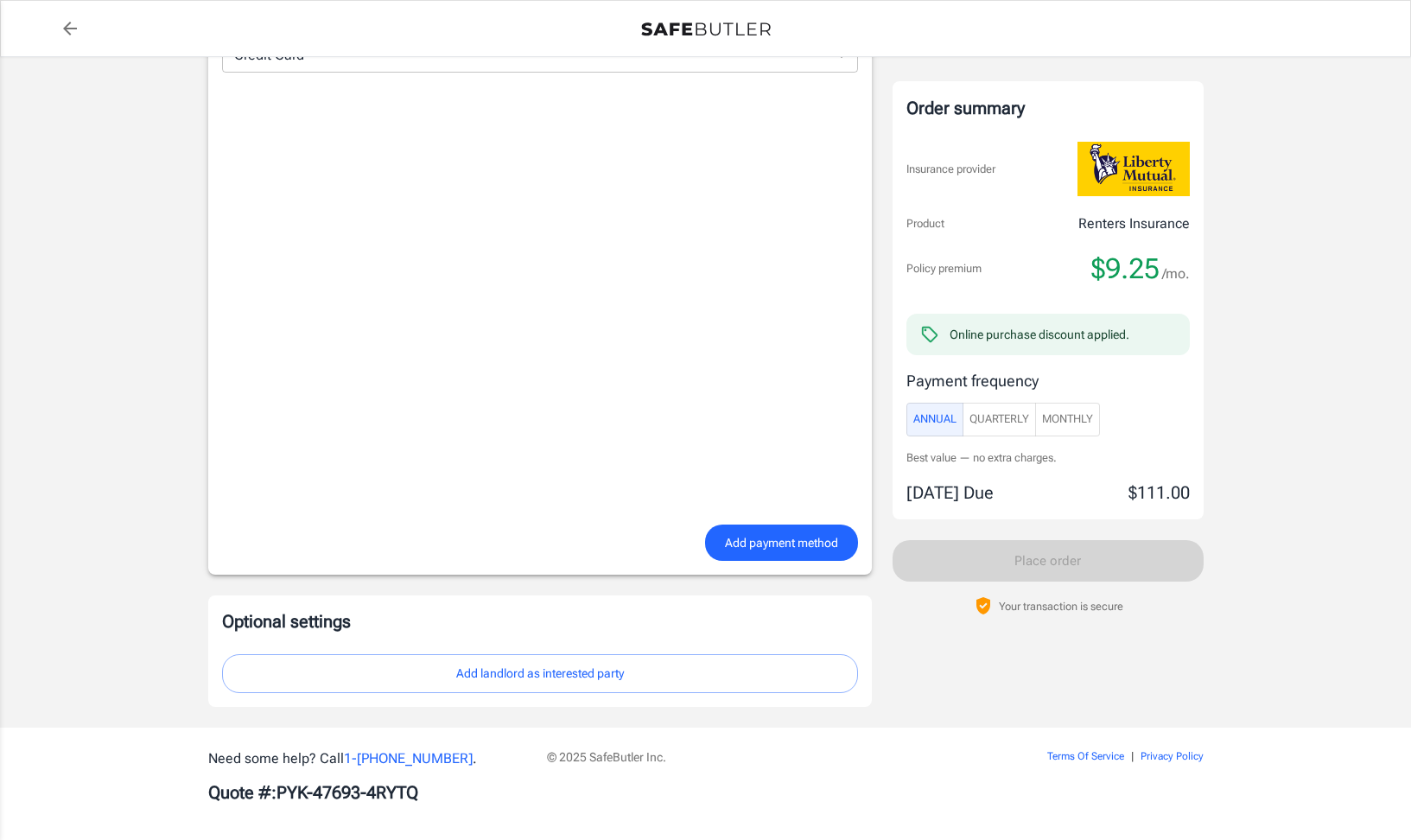
scroll to position [1296, 0]
